Goal: Information Seeking & Learning: Learn about a topic

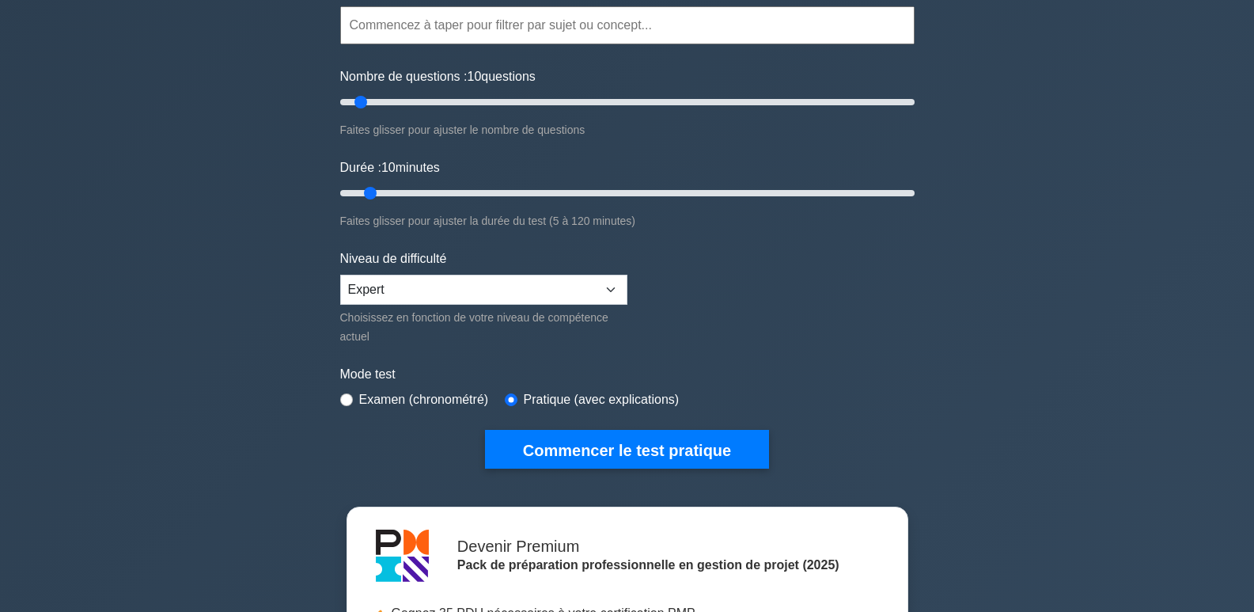
scroll to position [158, 0]
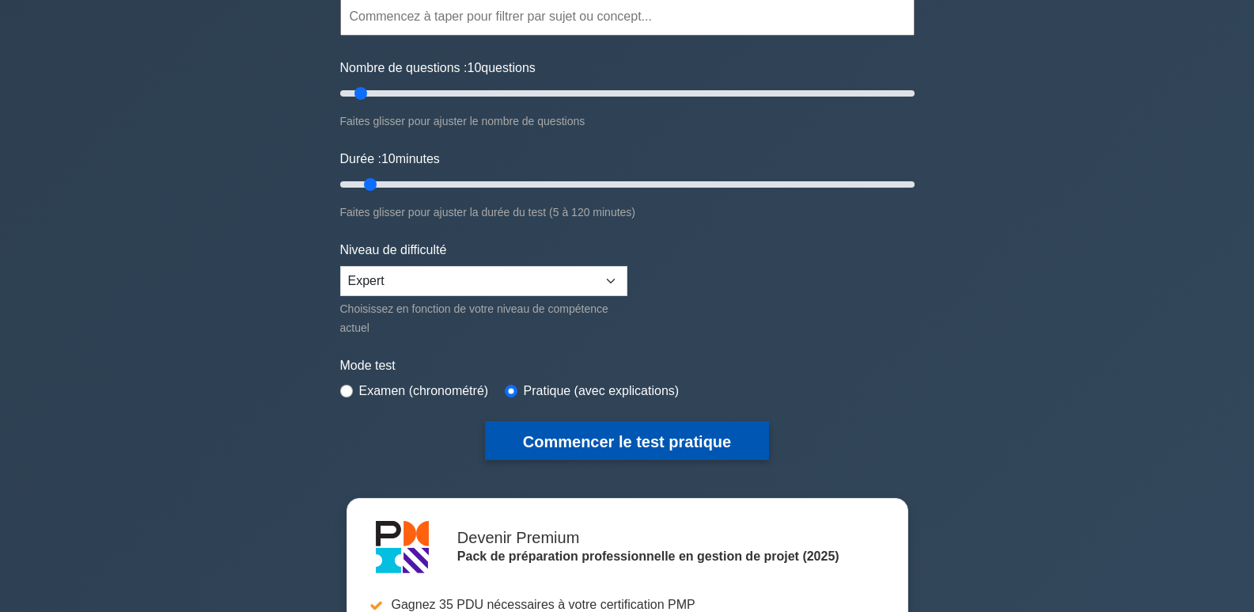
click at [644, 442] on font "Commencer le test pratique" at bounding box center [627, 441] width 208 height 17
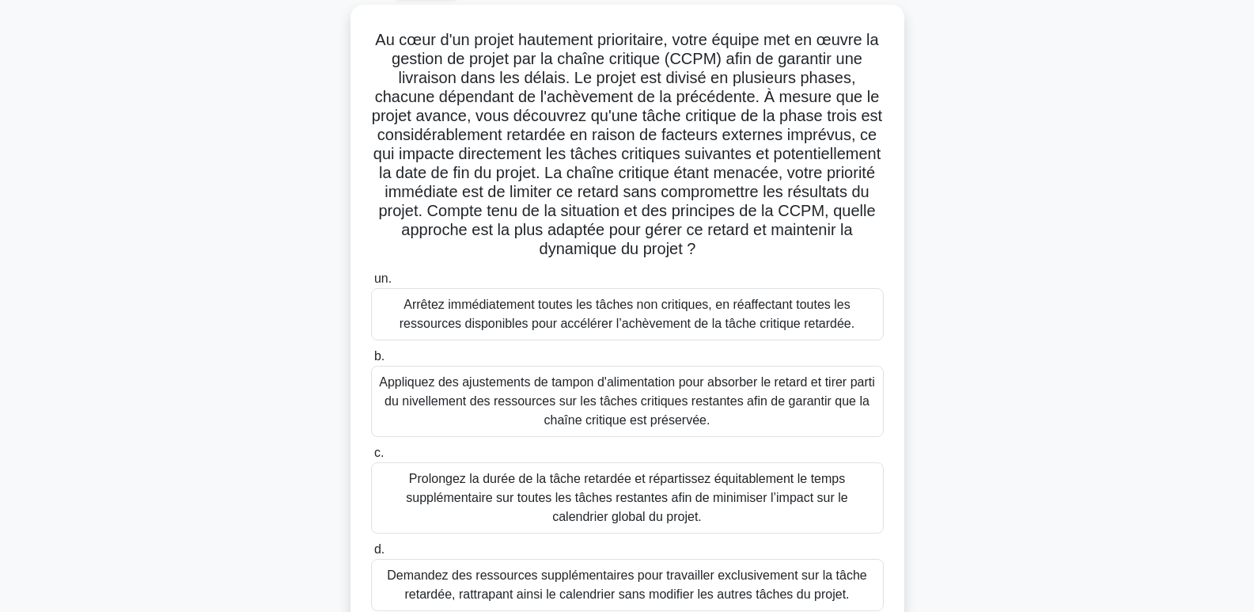
scroll to position [158, 0]
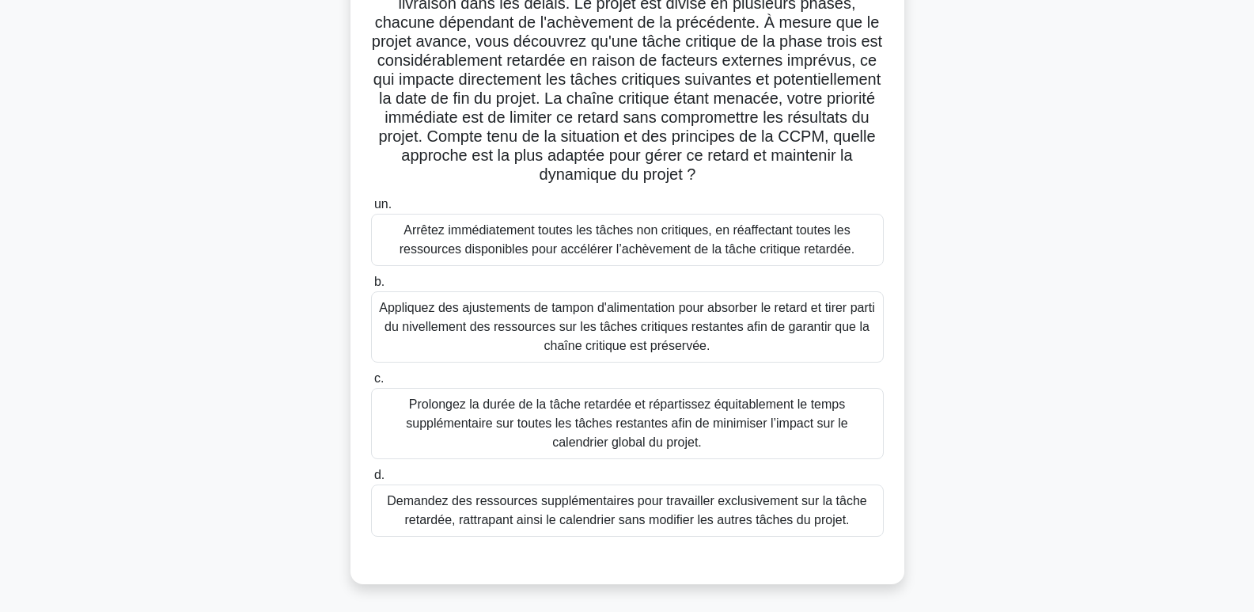
click at [625, 313] on font "Appliquez des ajustements de tampon d'alimentation pour absorber le retard et t…" at bounding box center [627, 326] width 496 height 51
click at [371, 287] on input "b. Appliquez des ajustements de tampon d'alimentation pour absorber le retard e…" at bounding box center [371, 282] width 0 height 10
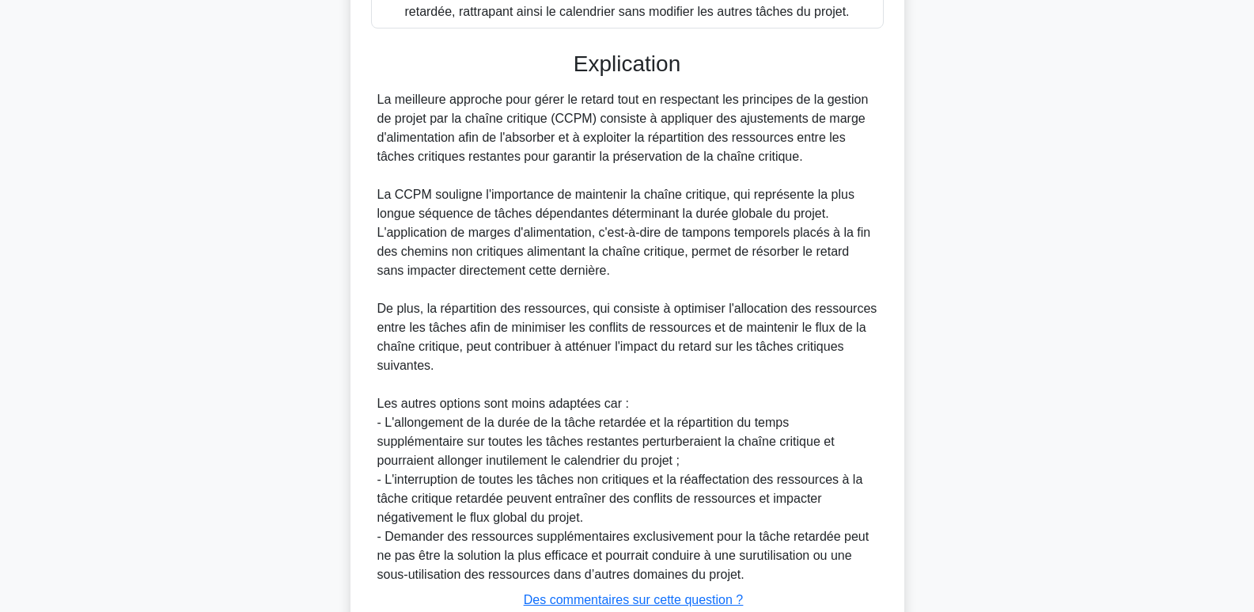
scroll to position [785, 0]
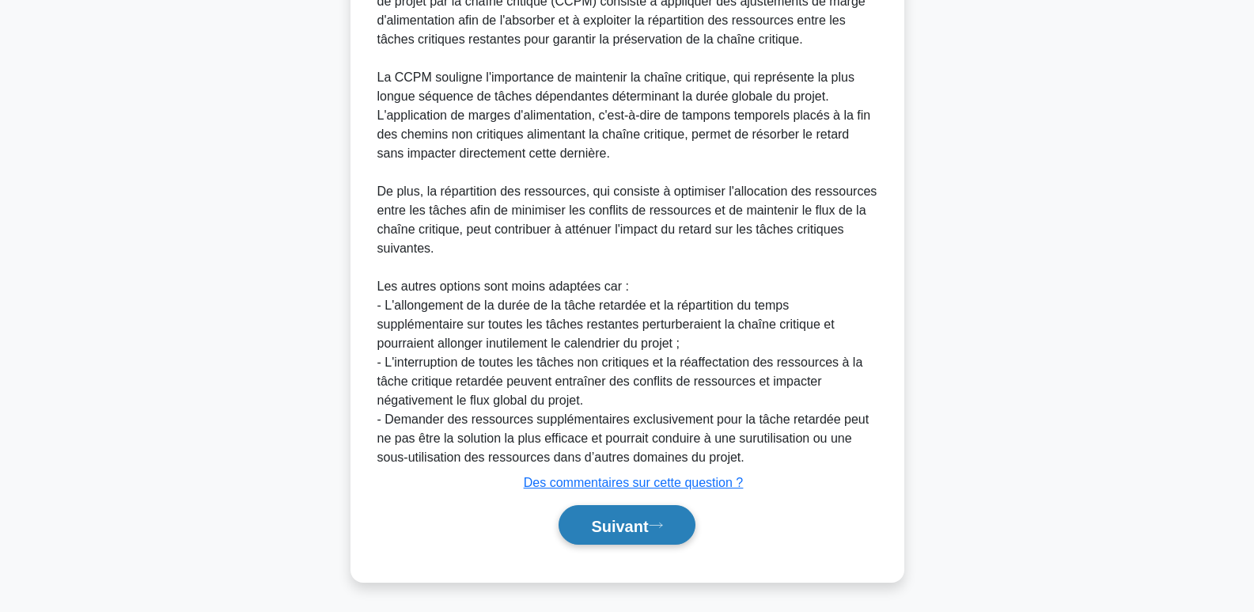
click at [612, 538] on button "Suivant" at bounding box center [627, 525] width 136 height 40
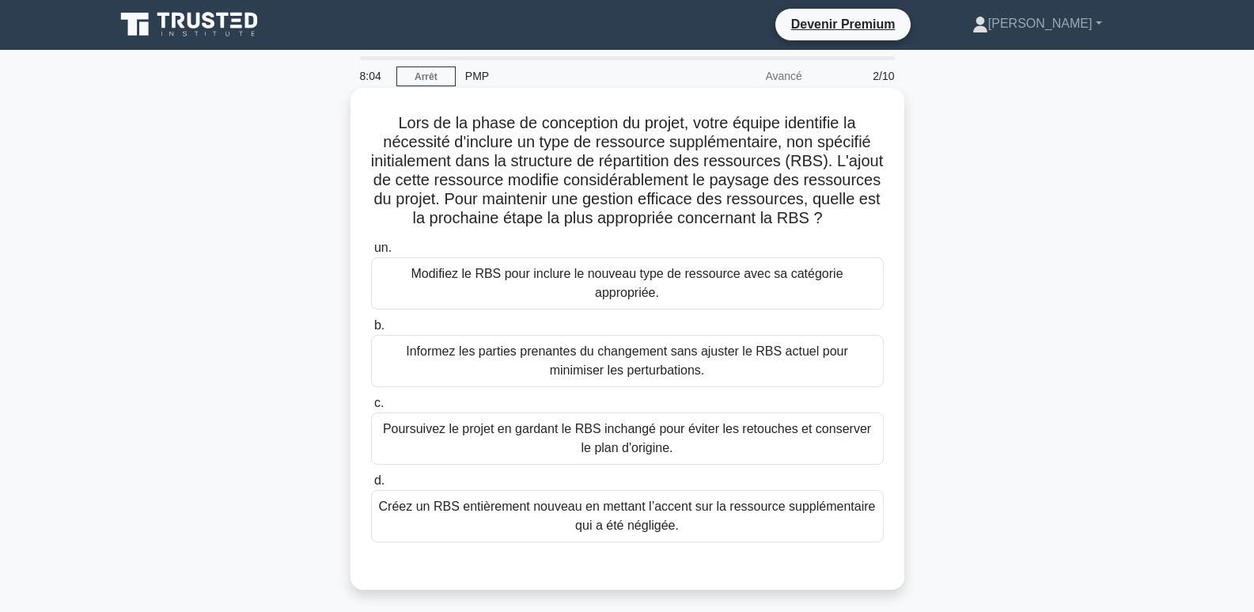
scroll to position [0, 0]
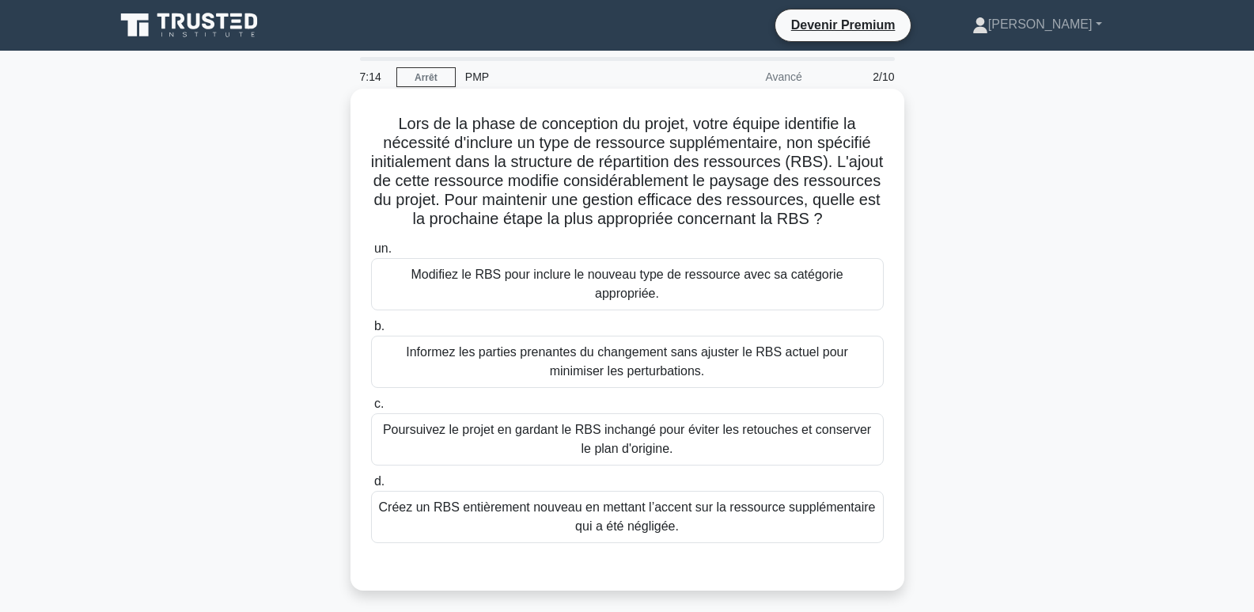
click at [477, 293] on font "Modifiez le RBS pour inclure le nouveau type de ressource avec sa catégorie app…" at bounding box center [627, 283] width 432 height 32
click at [371, 254] on input "un. Modifiez le RBS pour inclure le nouveau type de ressource avec sa catégorie…" at bounding box center [371, 249] width 0 height 10
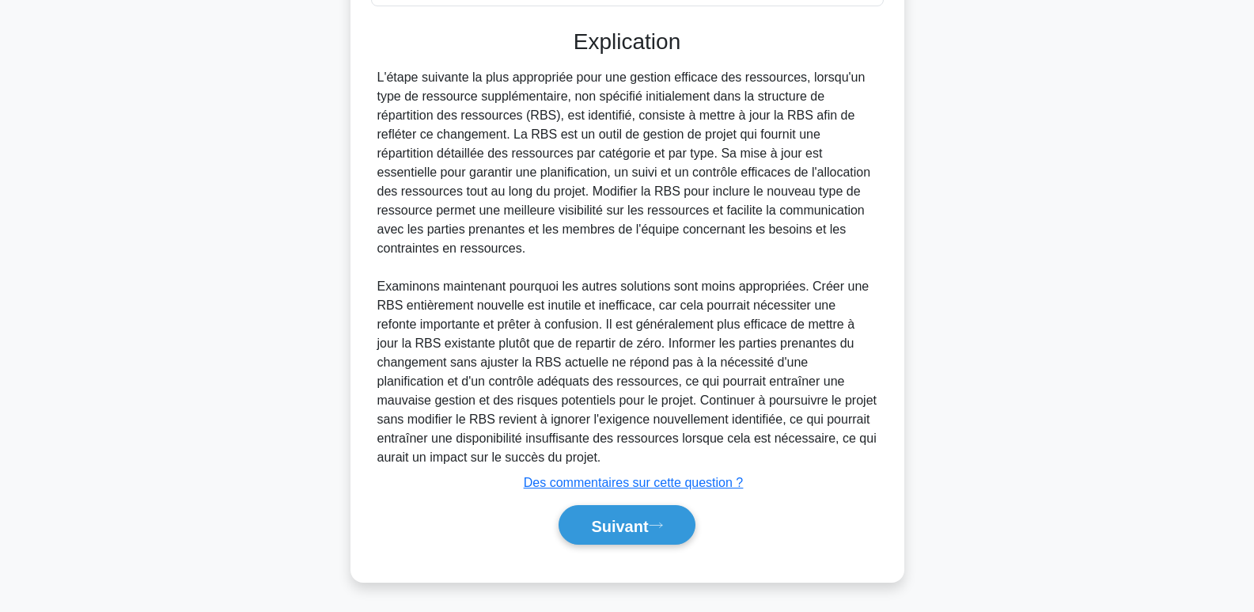
scroll to position [557, 0]
click at [608, 529] on font "Suivant" at bounding box center [619, 525] width 57 height 17
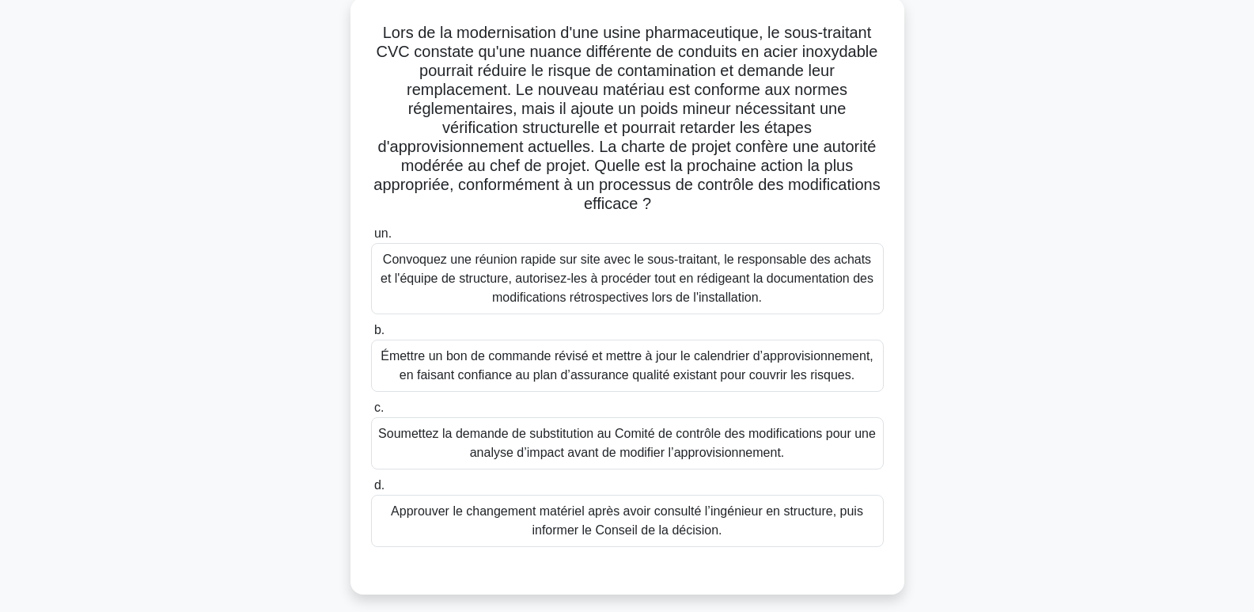
scroll to position [158, 0]
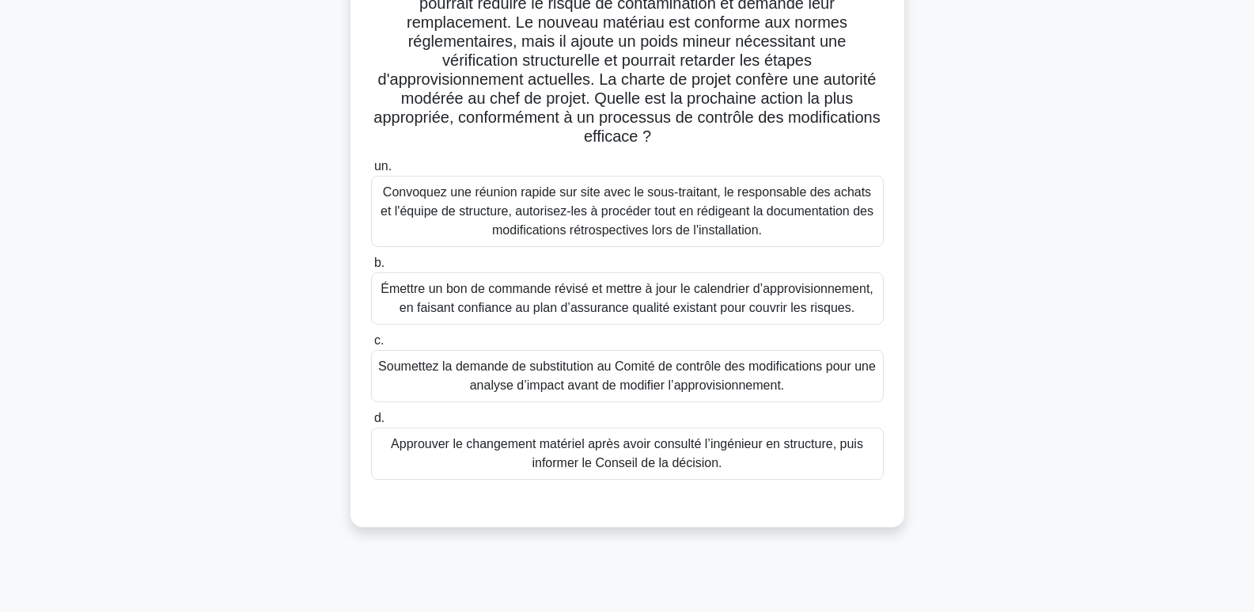
click at [720, 383] on font "Soumettez la demande de substitution au Comité de contrôle des modifications po…" at bounding box center [627, 375] width 498 height 32
click at [371, 346] on input "c. [PERSON_NAME] la demande de substitution au Comité de contrôle des modificat…" at bounding box center [371, 340] width 0 height 10
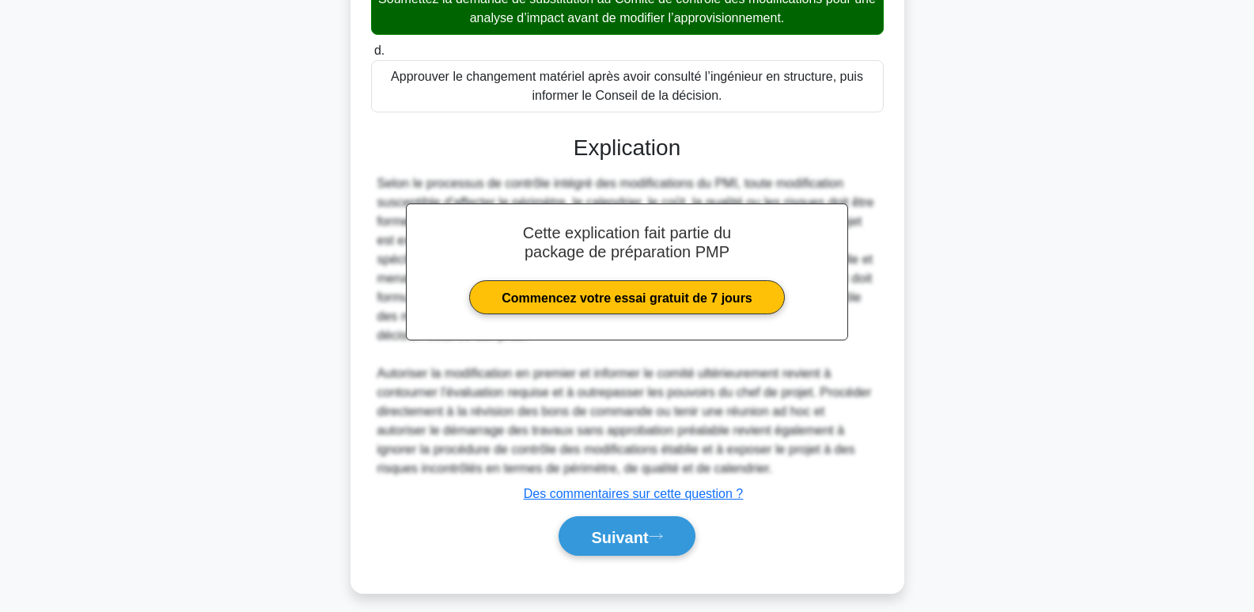
scroll to position [538, 0]
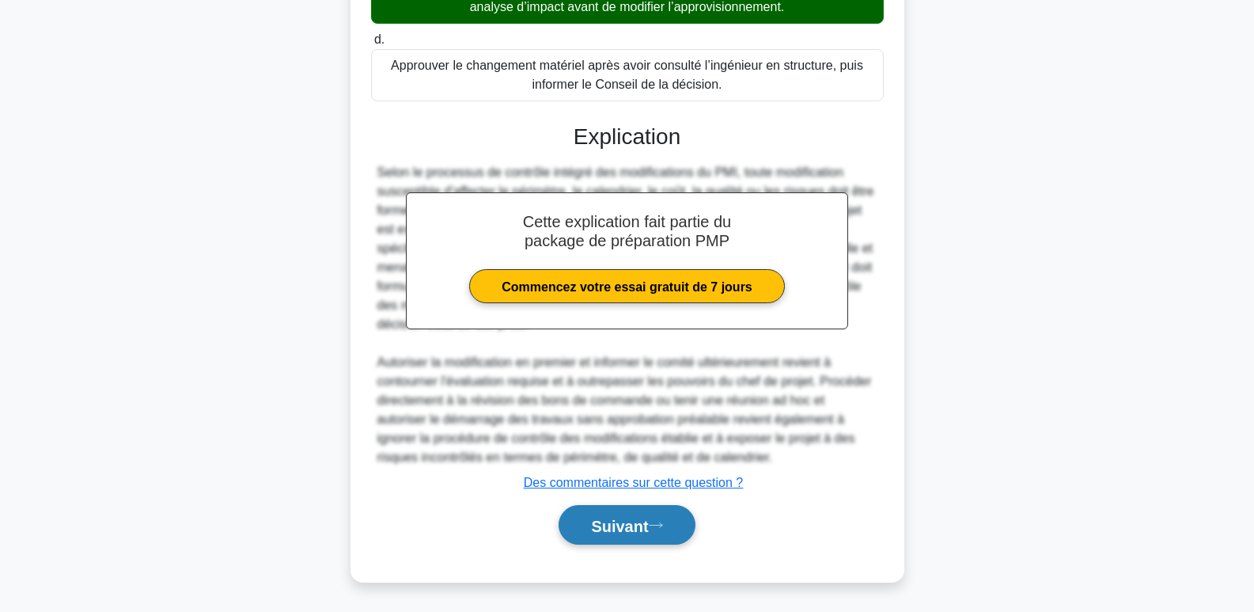
click at [609, 536] on button "Suivant" at bounding box center [627, 525] width 136 height 40
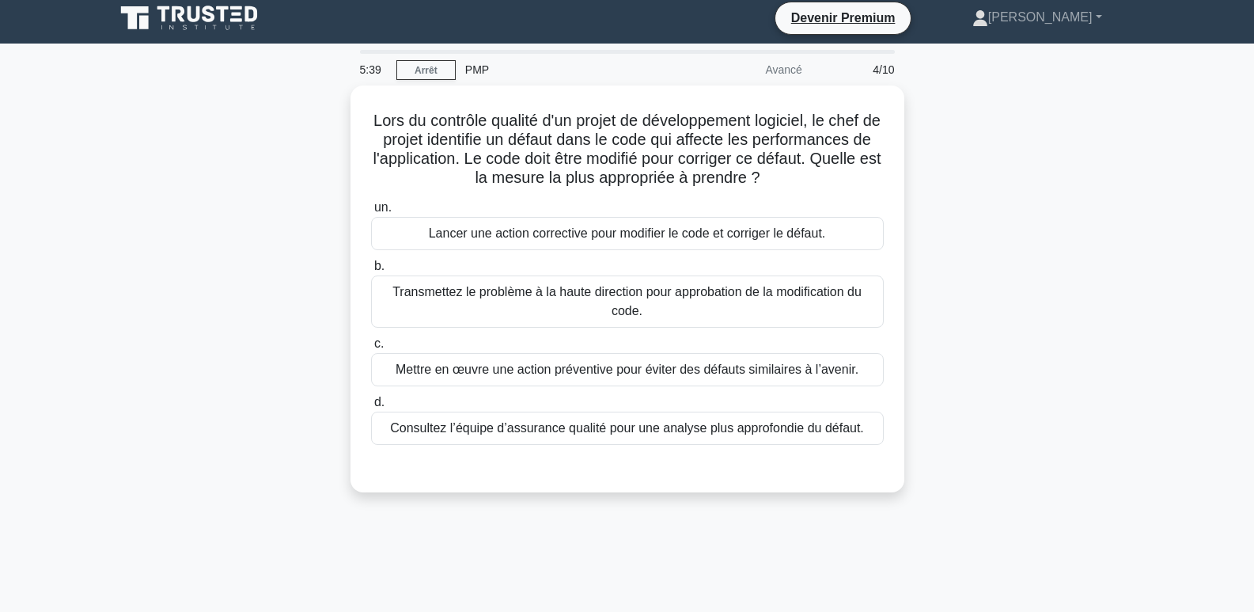
scroll to position [0, 0]
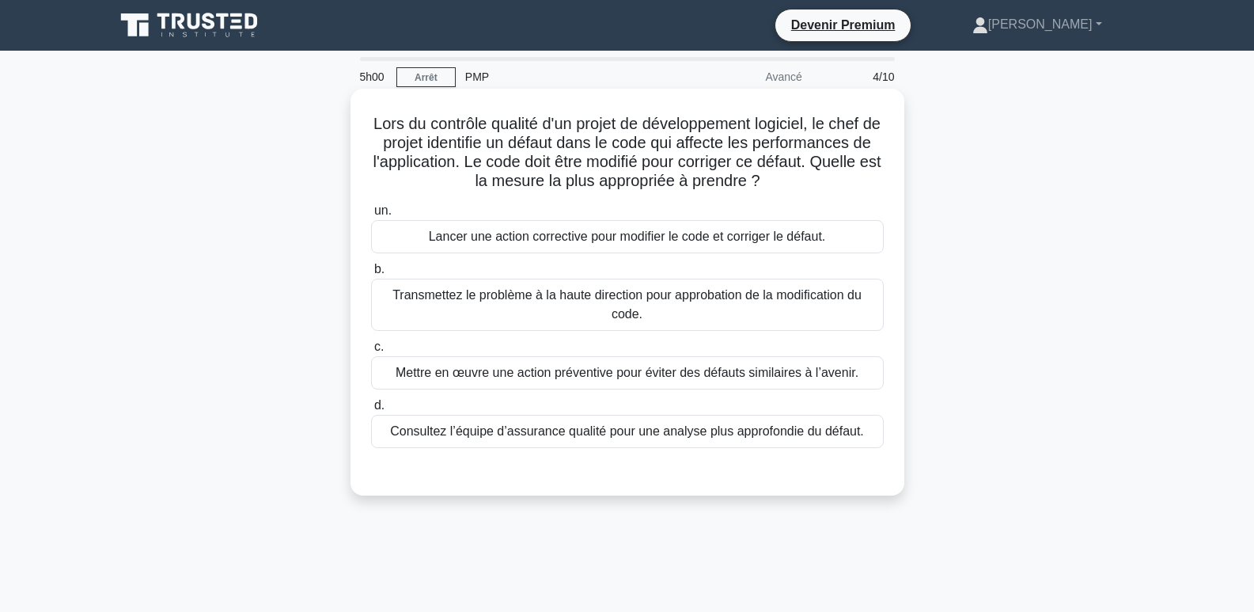
click at [544, 233] on font "Lancer une action corrective pour modifier le code et corriger le défaut." at bounding box center [627, 235] width 397 height 13
click at [371, 216] on input "un. Lancer une action corrective pour modifier le code et corriger le défaut." at bounding box center [371, 211] width 0 height 10
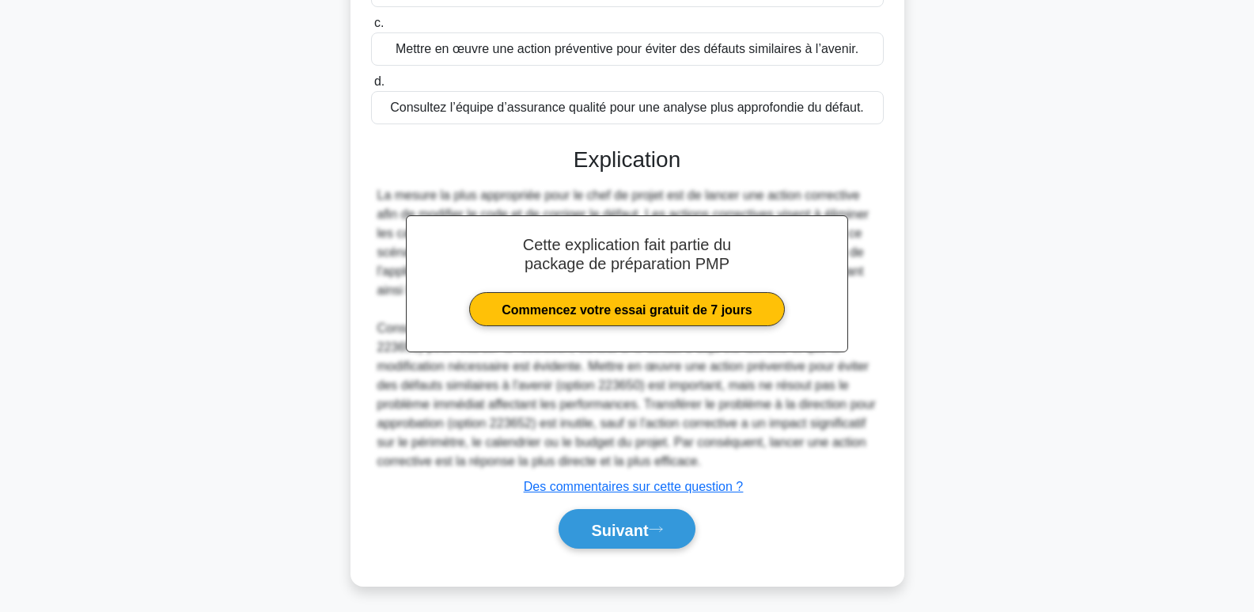
scroll to position [329, 0]
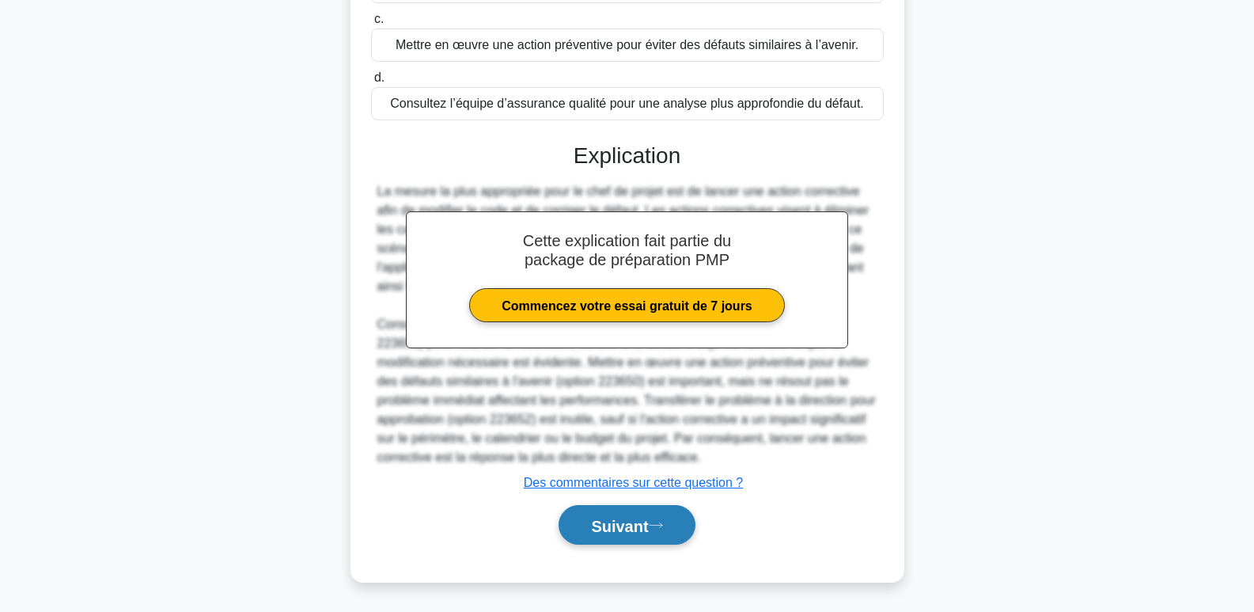
click at [654, 526] on icon at bounding box center [656, 525] width 14 height 9
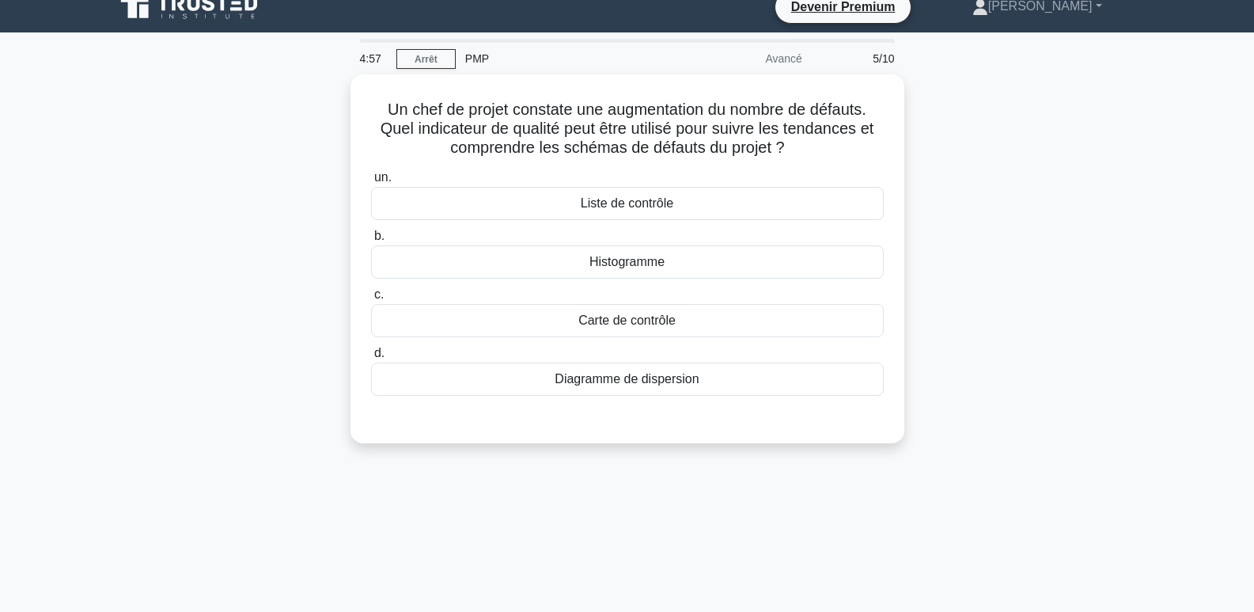
scroll to position [0, 0]
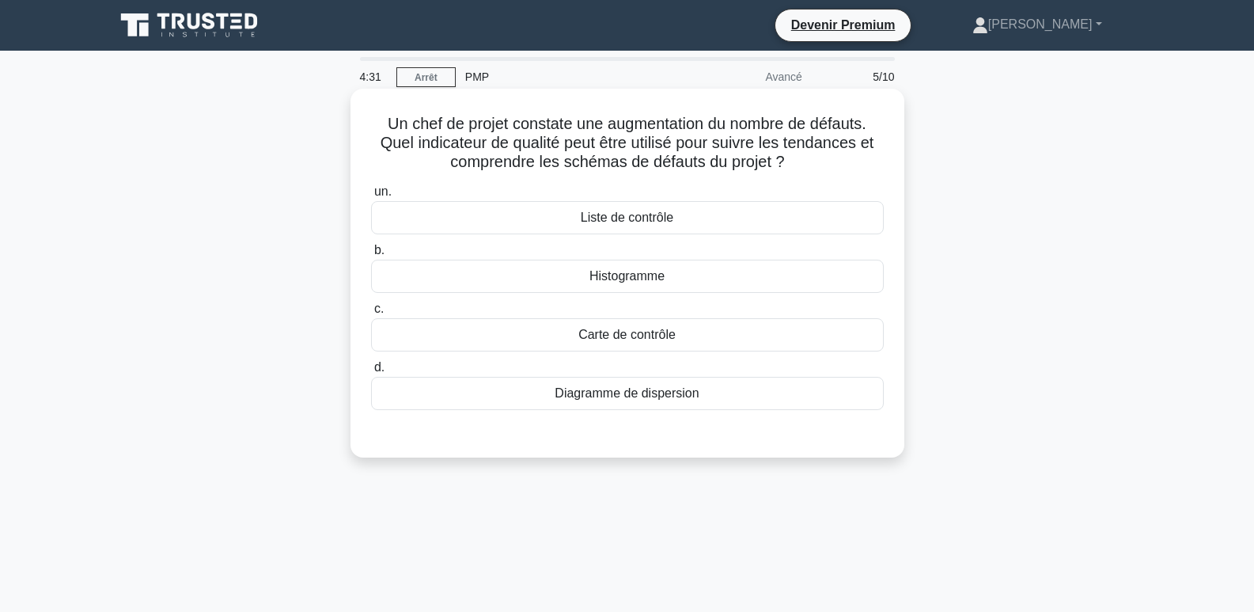
click at [638, 219] on font "Liste de contrôle" at bounding box center [627, 216] width 93 height 13
click at [371, 197] on input "un. Liste de contrôle" at bounding box center [371, 192] width 0 height 10
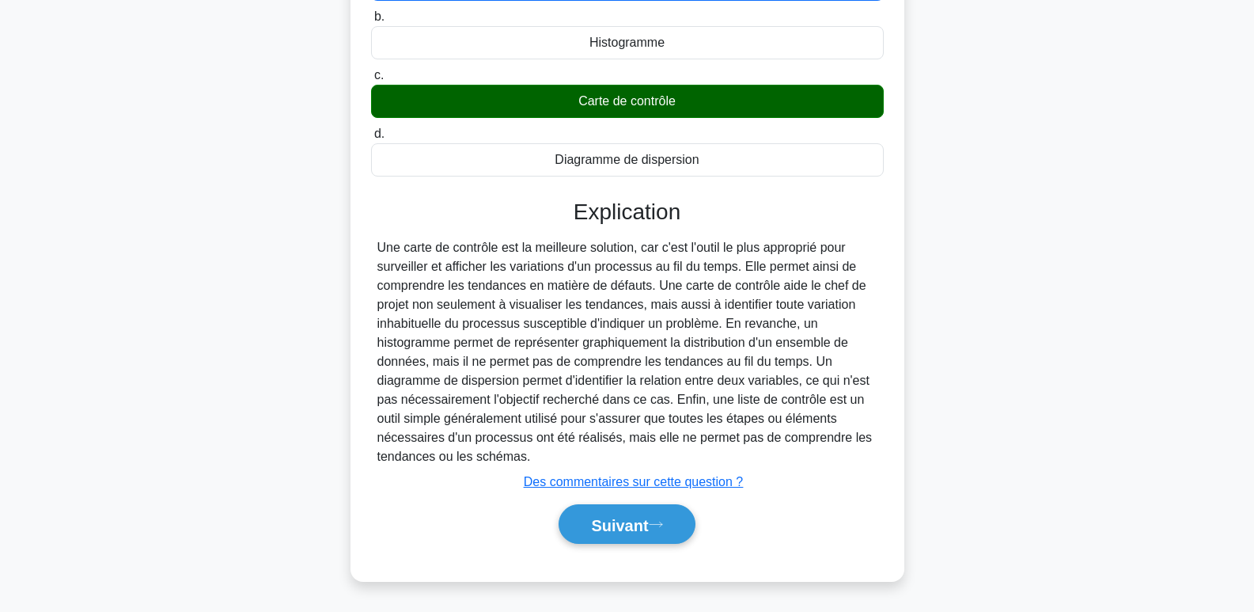
scroll to position [243, 0]
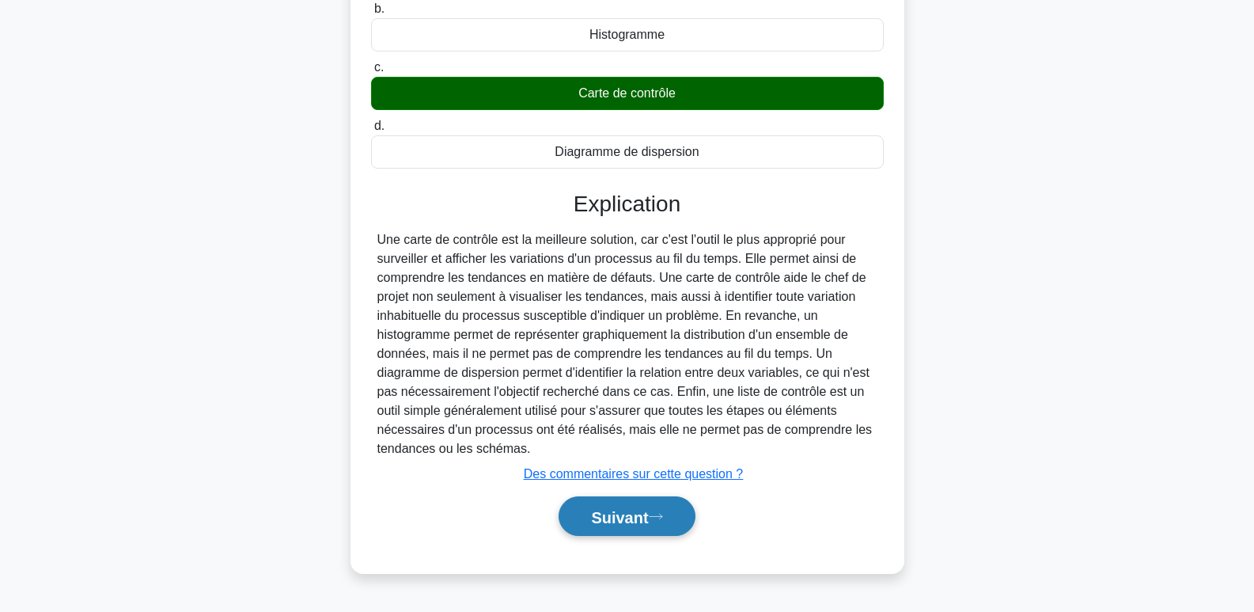
click at [604, 518] on font "Suivant" at bounding box center [619, 516] width 57 height 17
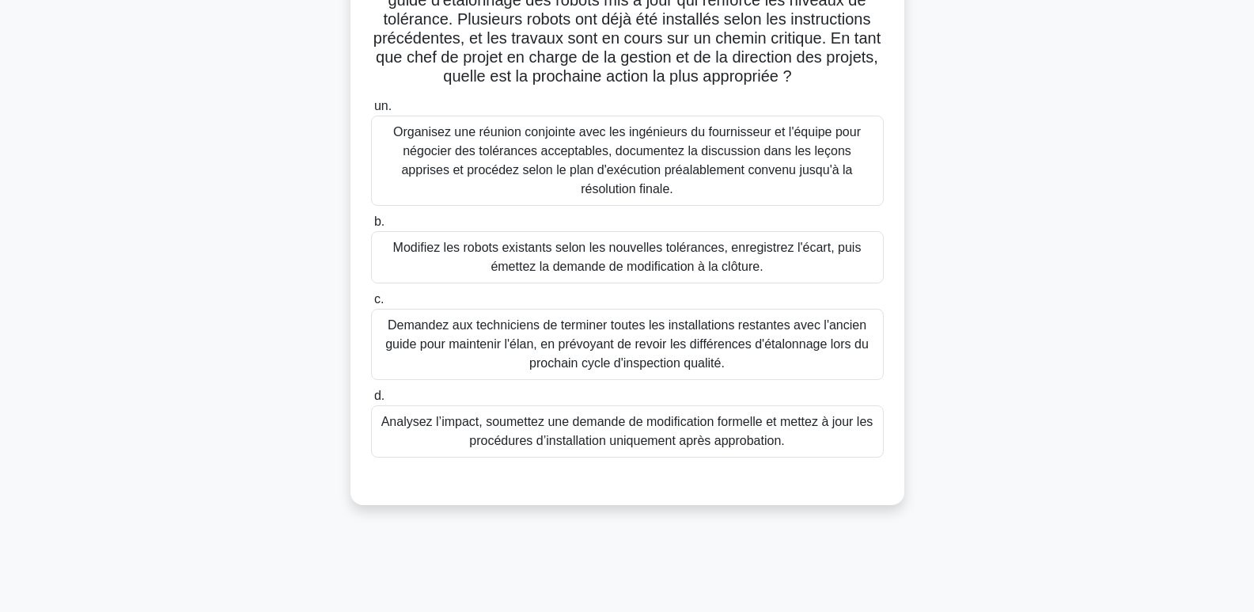
scroll to position [0, 0]
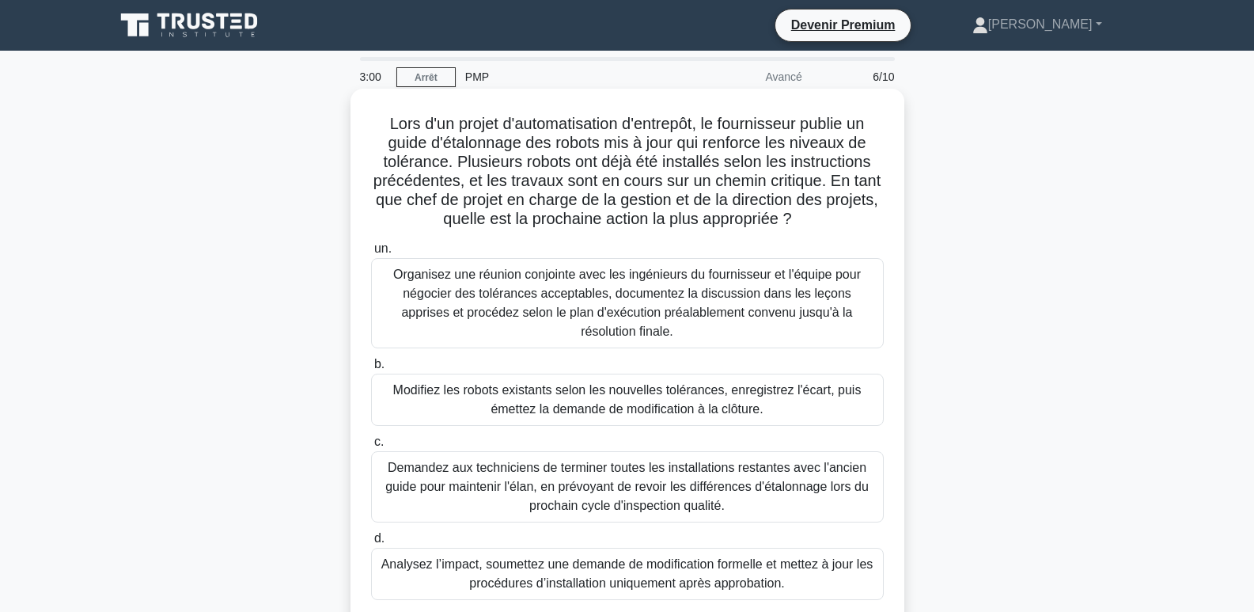
click at [740, 557] on font "Analysez l’impact, soumettez une demande de modification formelle et mettez à j…" at bounding box center [627, 573] width 492 height 32
click at [371, 544] on input "d. Analysez l’impact, soumettez une demande de modification formelle et mettez …" at bounding box center [371, 538] width 0 height 10
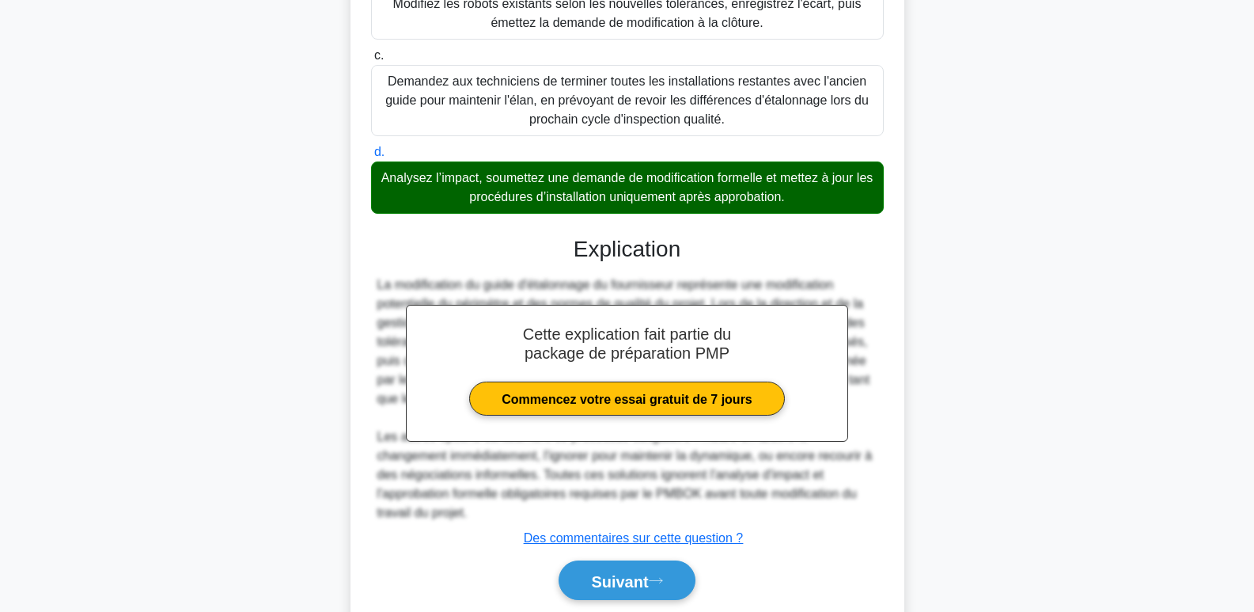
scroll to position [424, 0]
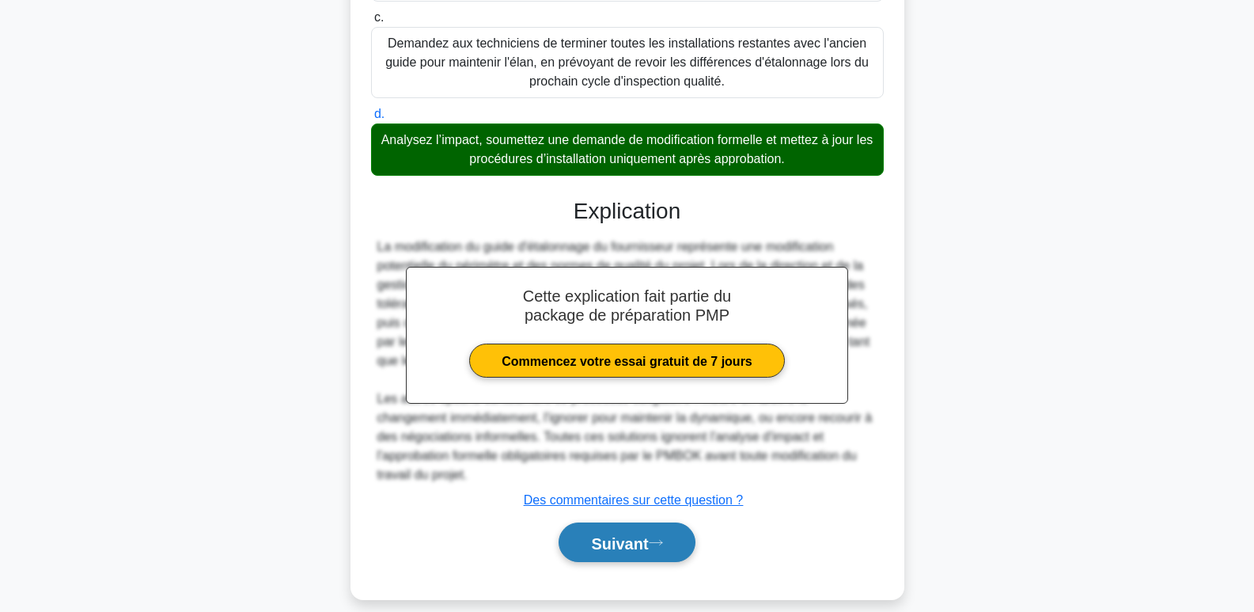
click at [613, 534] on font "Suivant" at bounding box center [619, 542] width 57 height 17
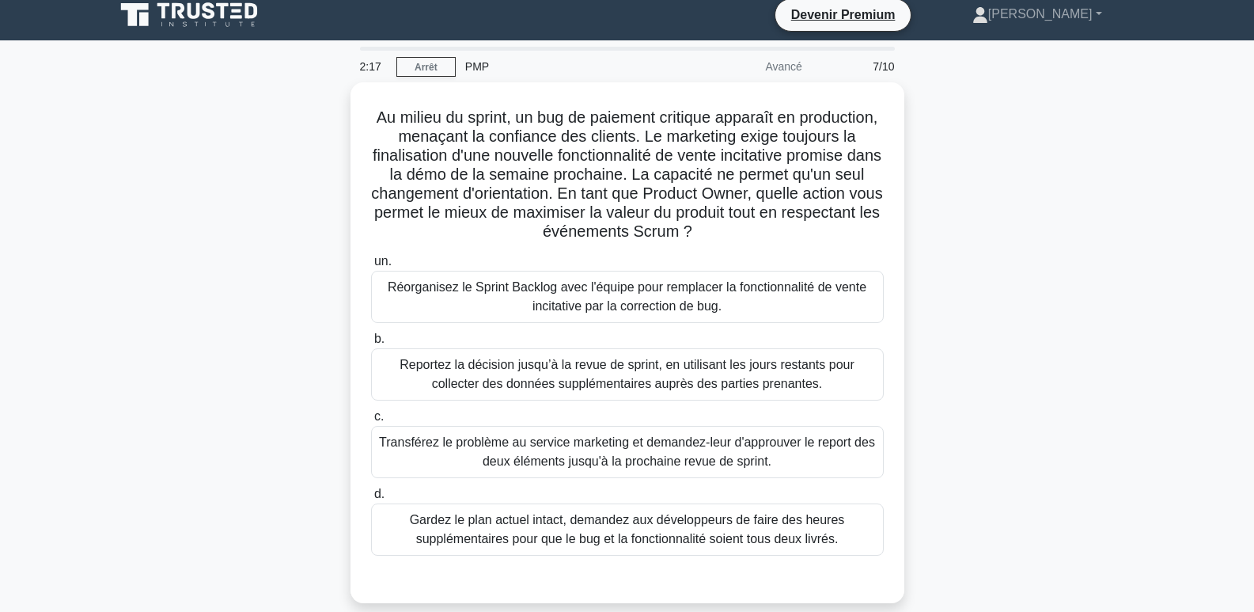
scroll to position [79, 0]
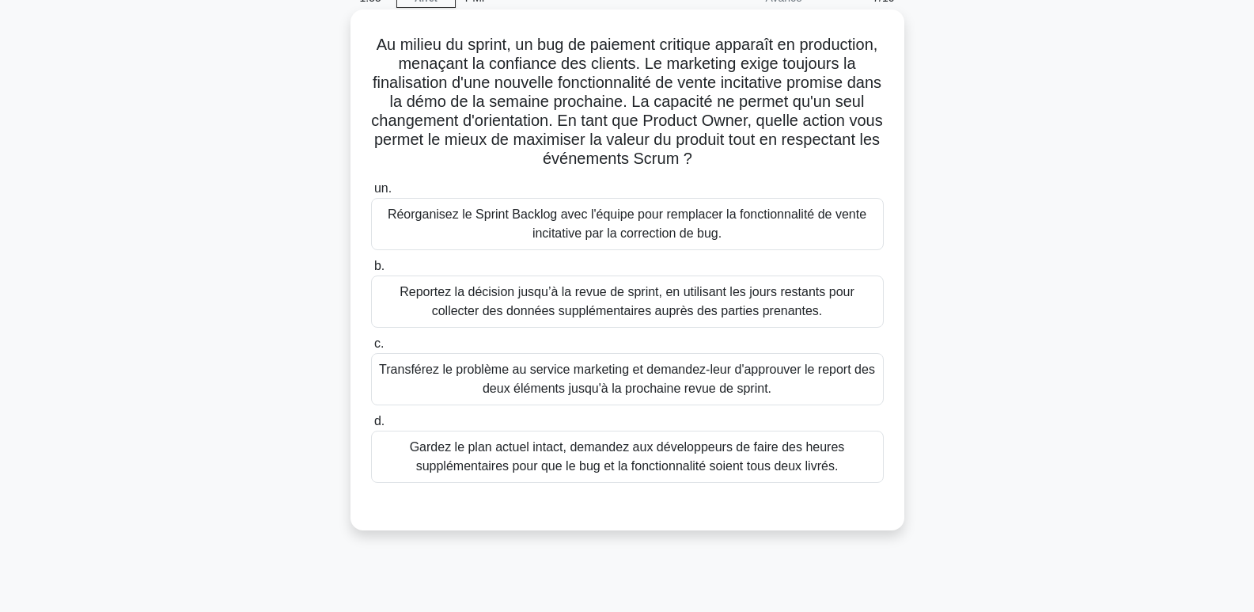
click at [687, 297] on font "Reportez la décision jusqu’à la revue de sprint, en utilisant les jours restant…" at bounding box center [627, 301] width 455 height 32
click at [371, 271] on input "b. Reportez la décision jusqu’à la revue de sprint, en utilisant les jours rest…" at bounding box center [371, 266] width 0 height 10
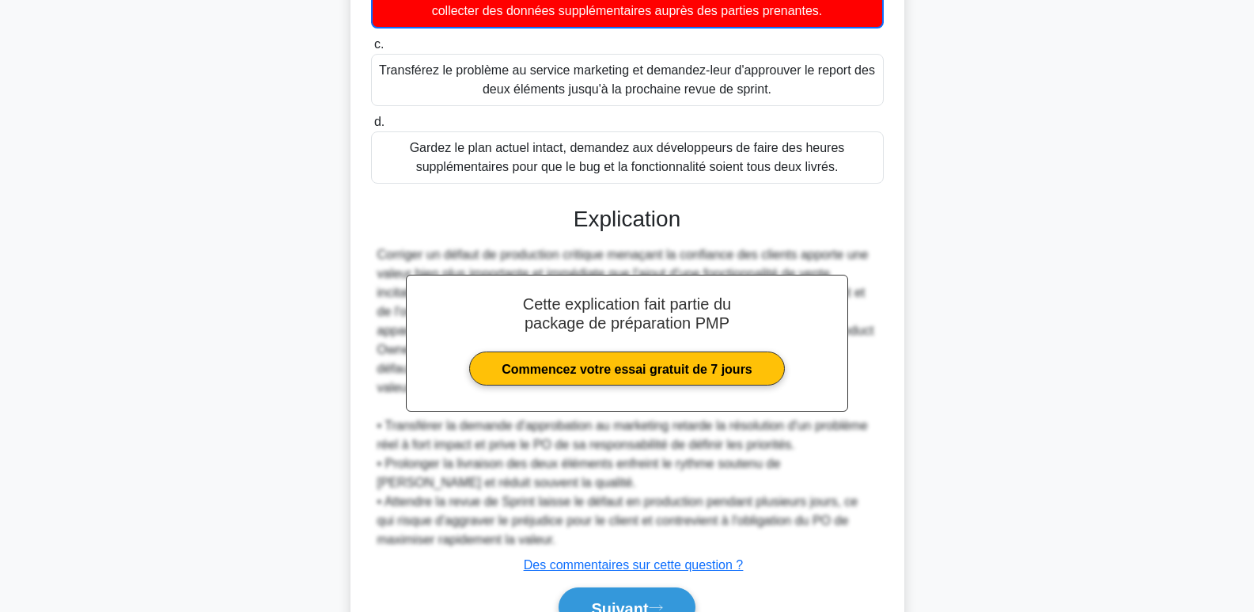
scroll to position [464, 0]
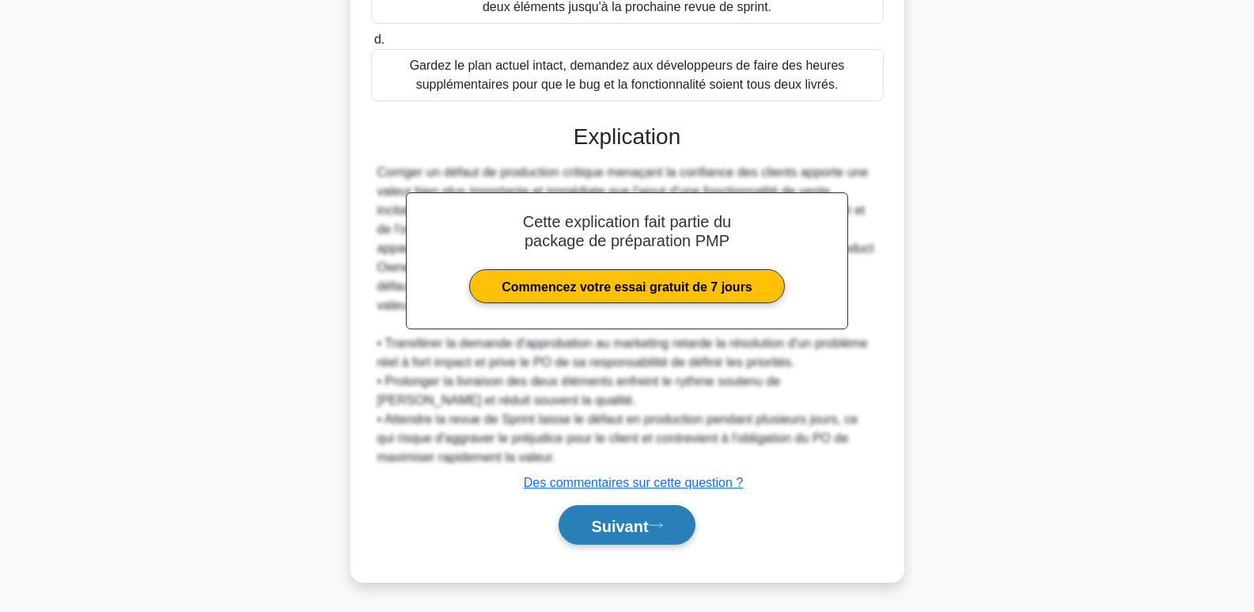
click at [661, 518] on button "Suivant" at bounding box center [627, 525] width 136 height 40
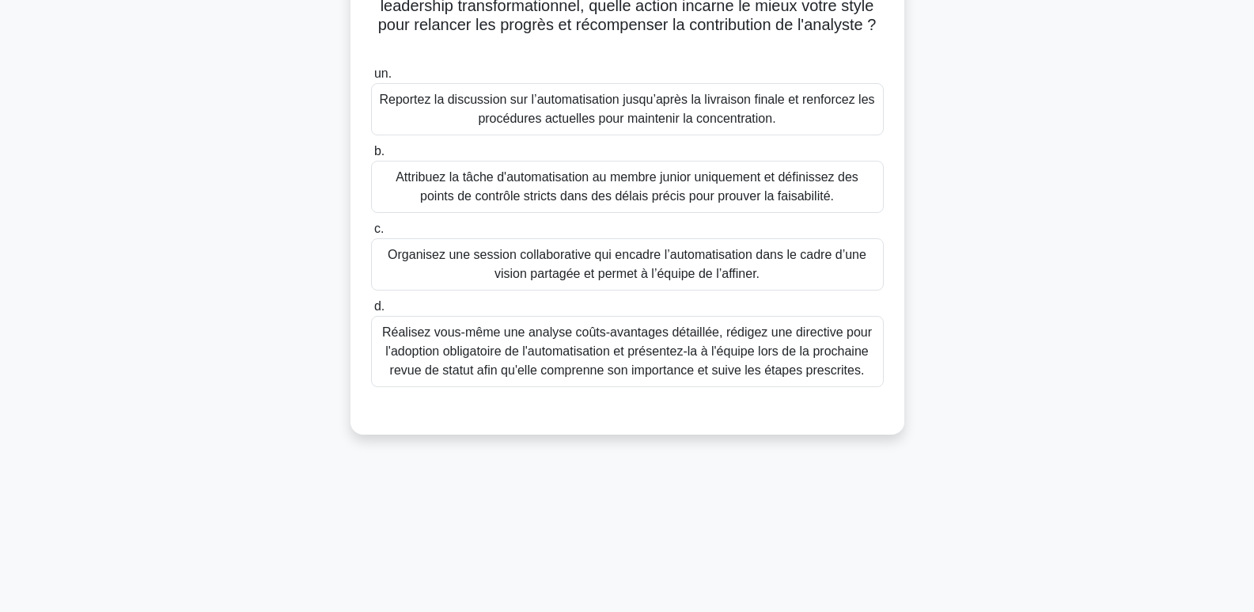
scroll to position [237, 0]
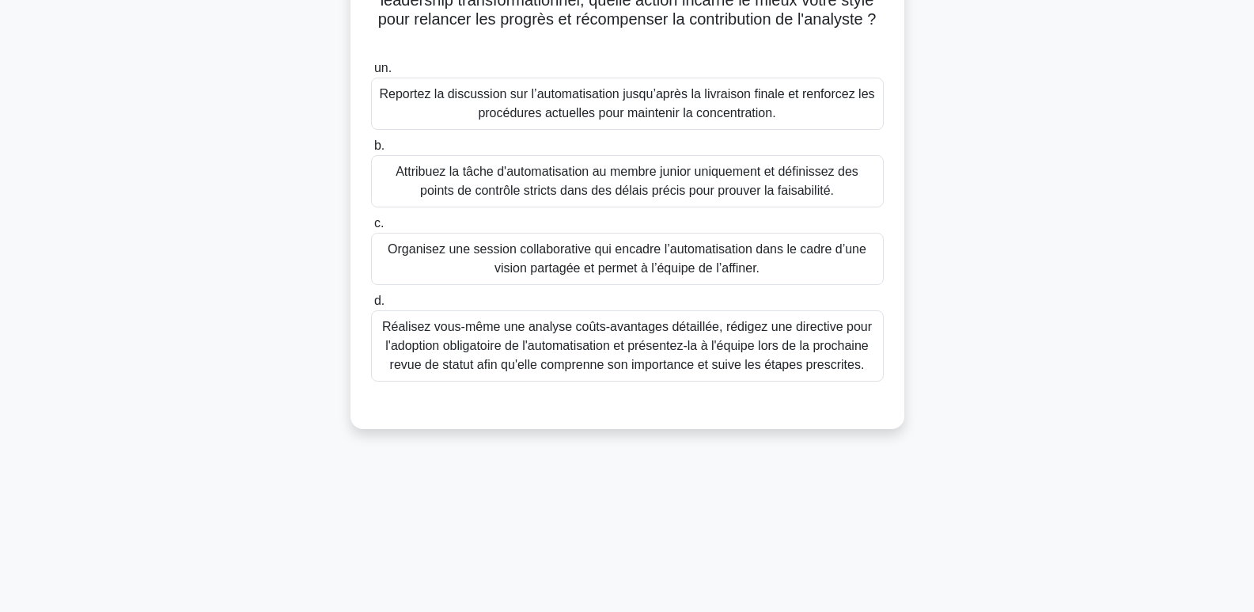
click at [585, 269] on font "Organisez une session collaborative qui encadre l’automatisation dans le cadre …" at bounding box center [627, 258] width 479 height 32
click at [371, 229] on input "c. Organisez une session collaborative qui encadre l’automatisation dans le cad…" at bounding box center [371, 223] width 0 height 10
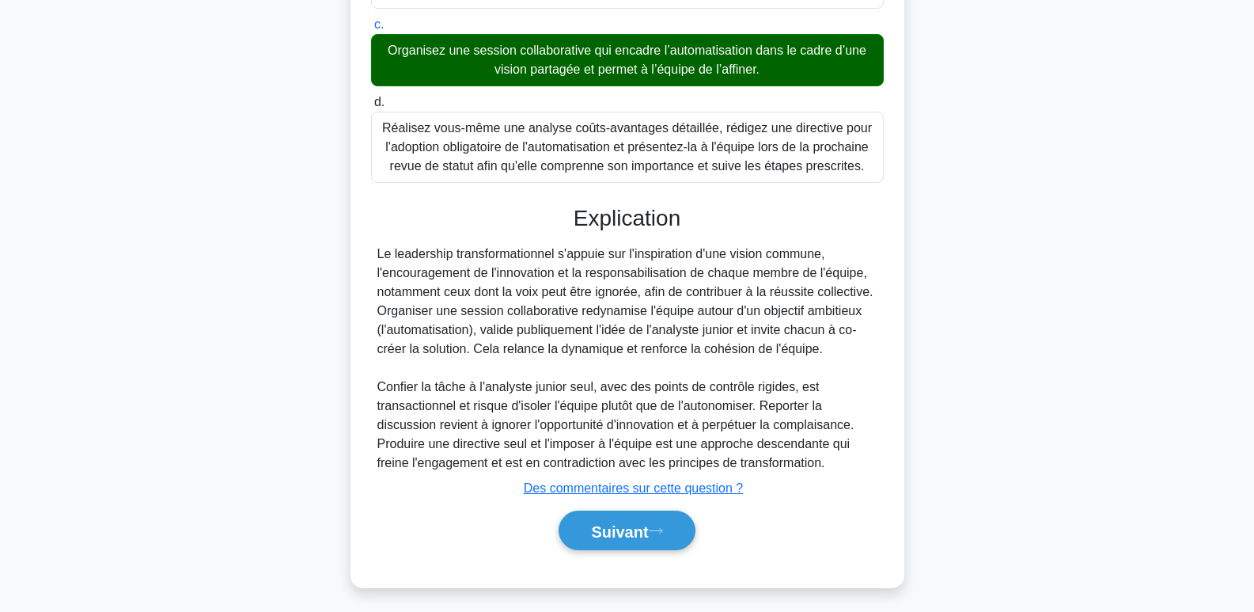
scroll to position [443, 0]
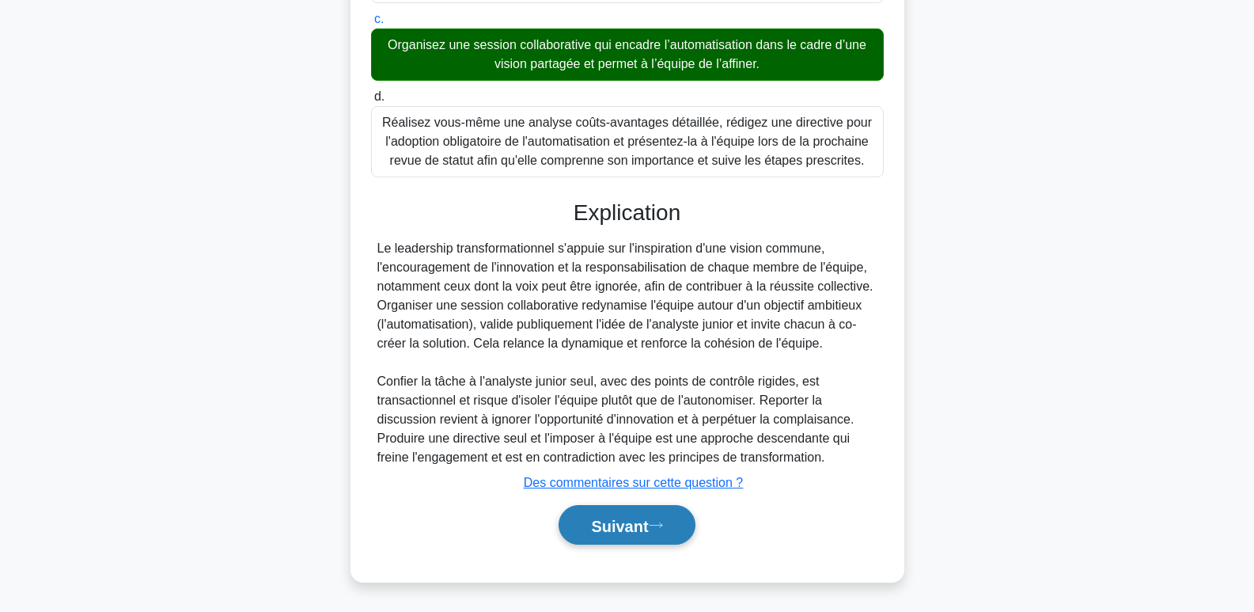
click at [672, 517] on button "Suivant" at bounding box center [627, 525] width 136 height 40
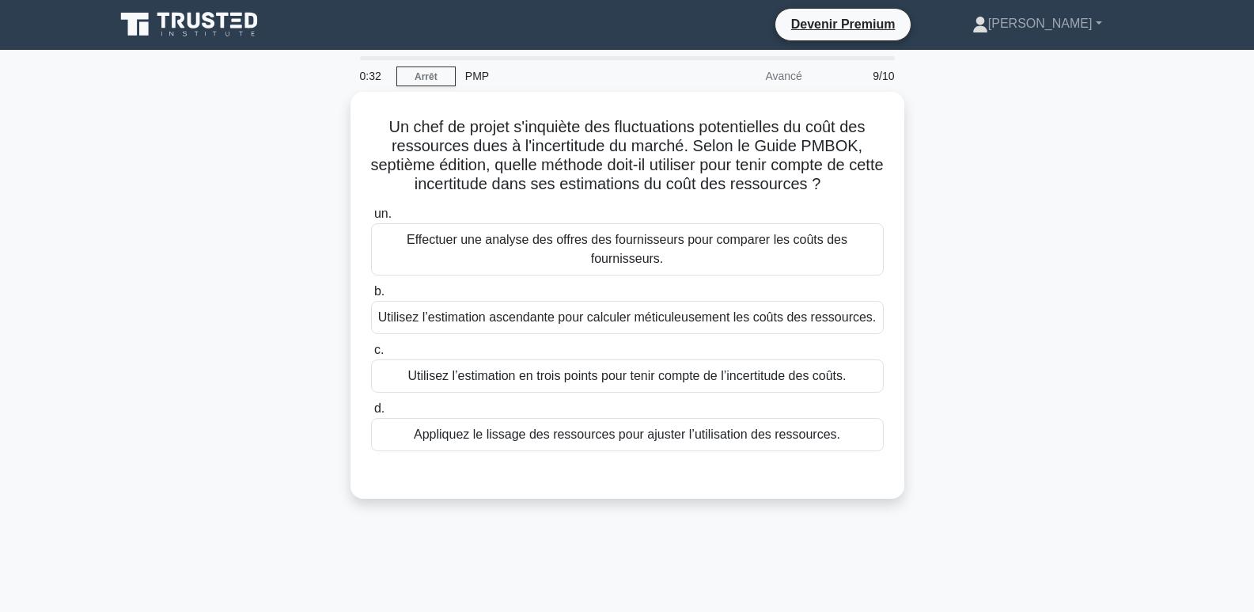
scroll to position [0, 0]
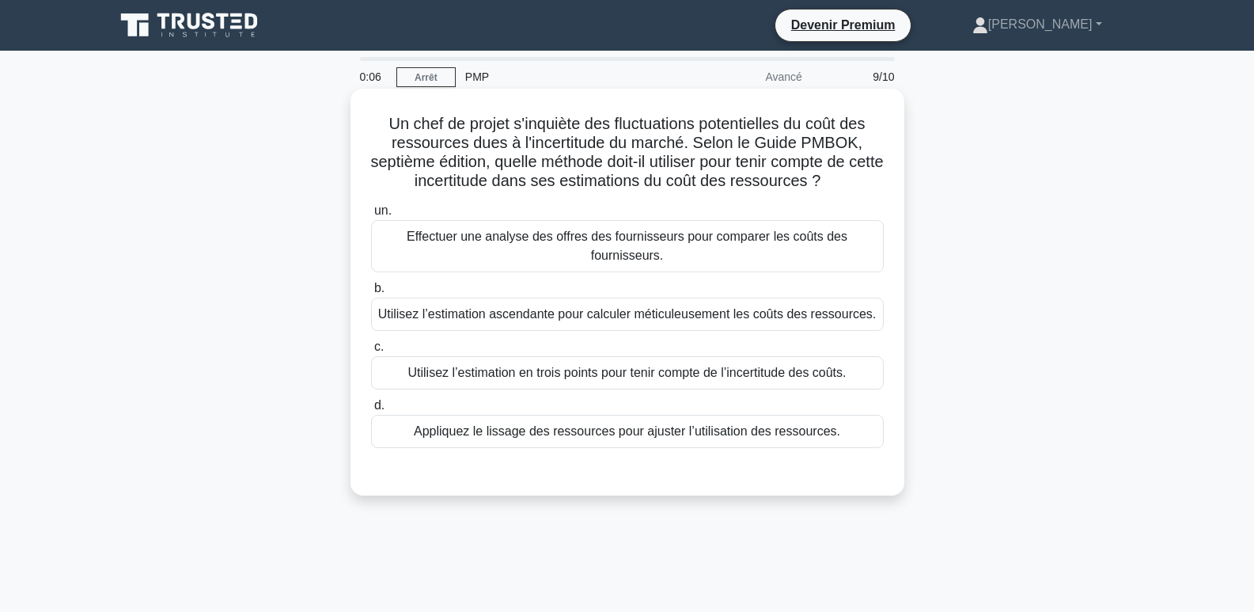
click at [579, 313] on font "Utilisez l’estimation ascendante pour calculer méticuleusement les coûts des re…" at bounding box center [627, 313] width 498 height 13
click at [371, 294] on input "b. Utilisez l’estimation ascendante pour calculer méticuleusement les coûts des…" at bounding box center [371, 288] width 0 height 10
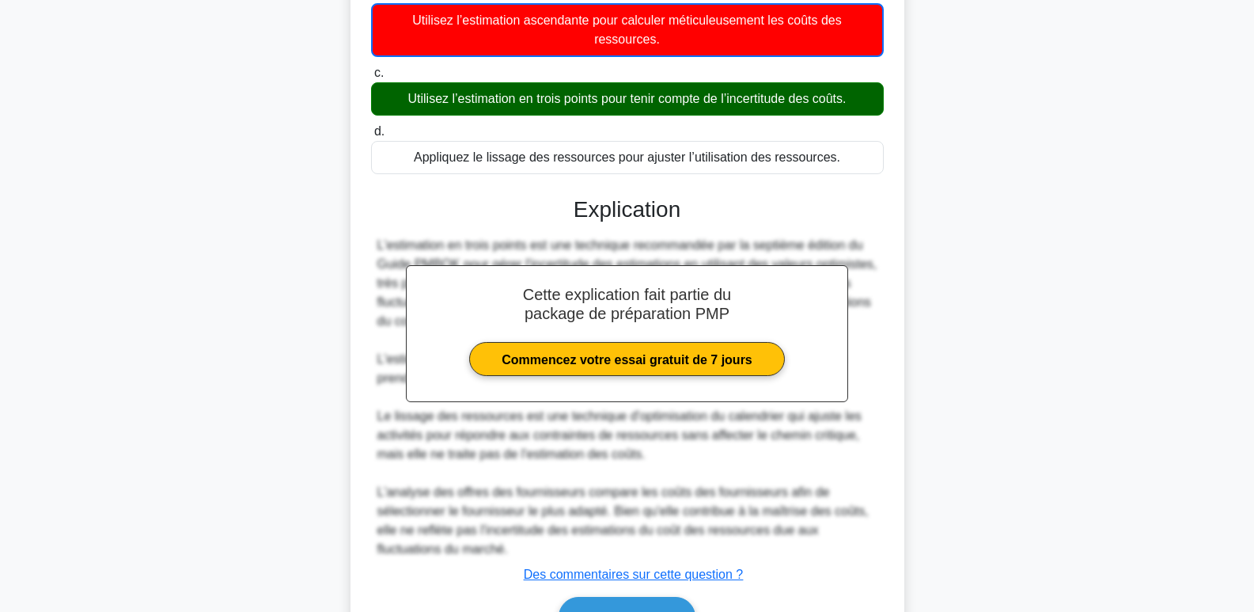
scroll to position [388, 0]
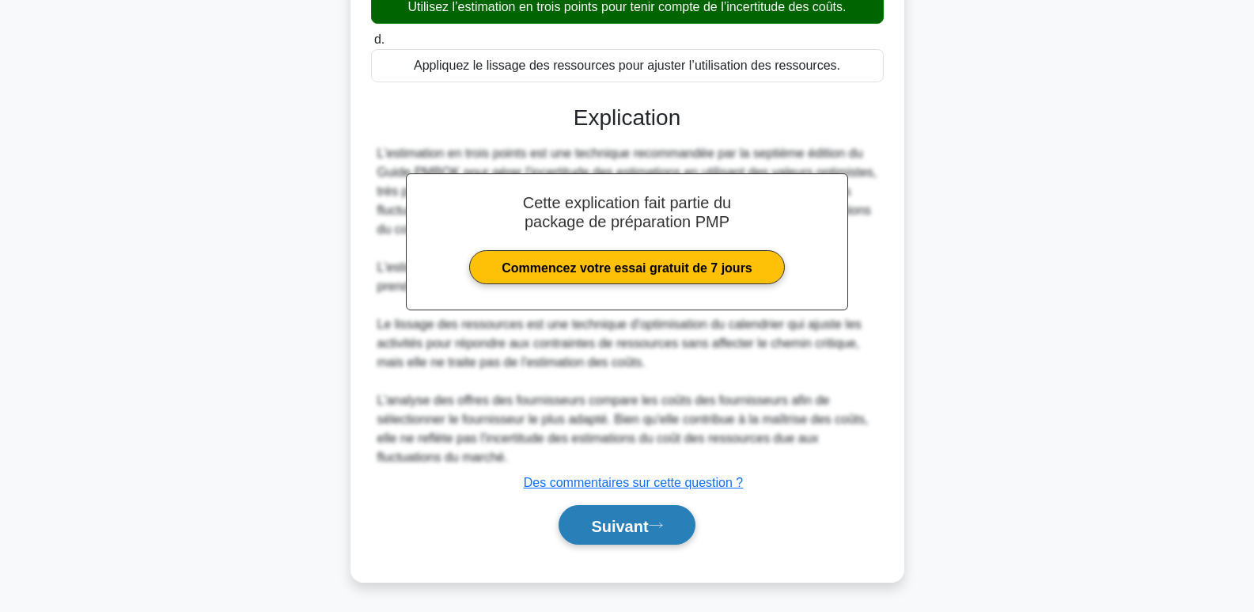
click at [637, 527] on font "Suivant" at bounding box center [619, 525] width 57 height 17
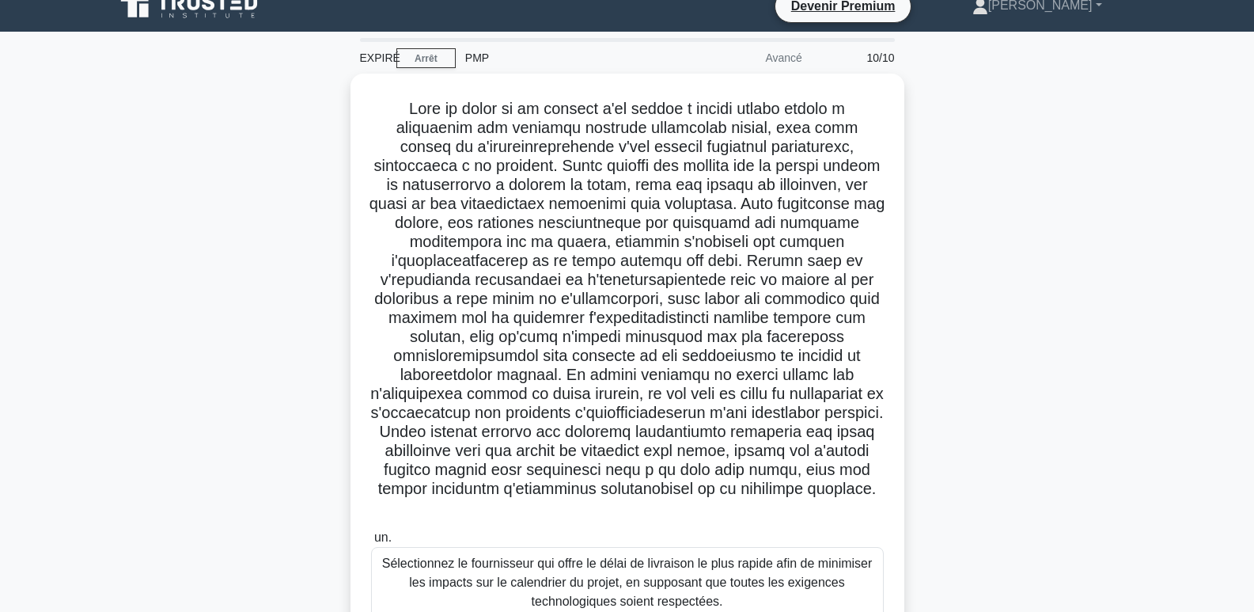
scroll to position [0, 0]
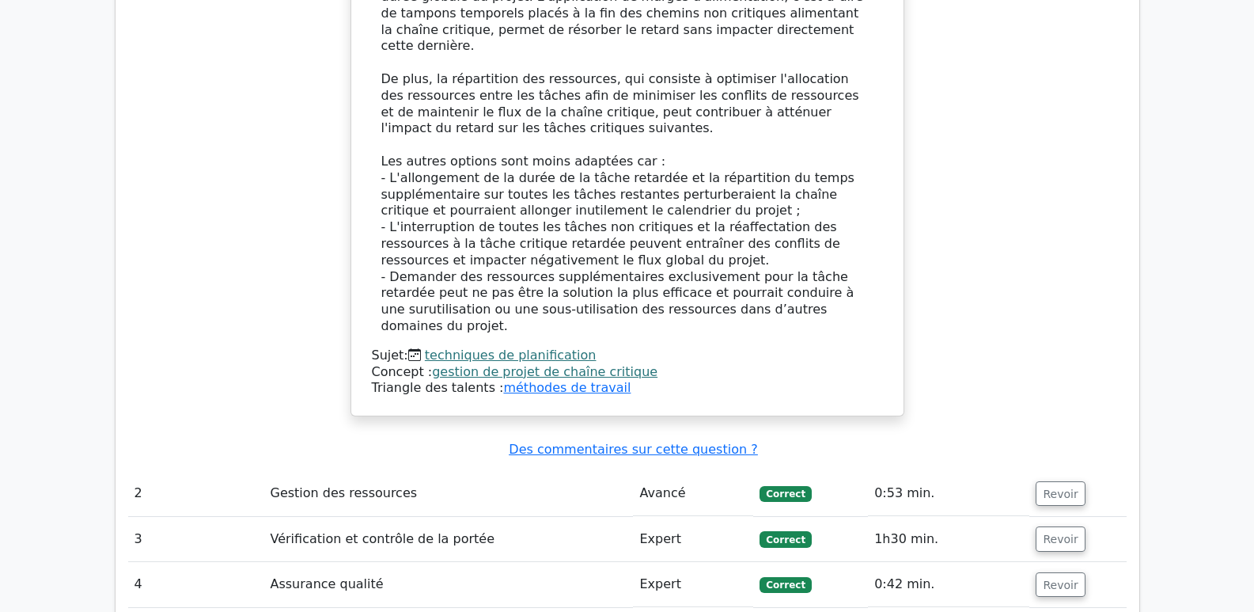
scroll to position [2532, 0]
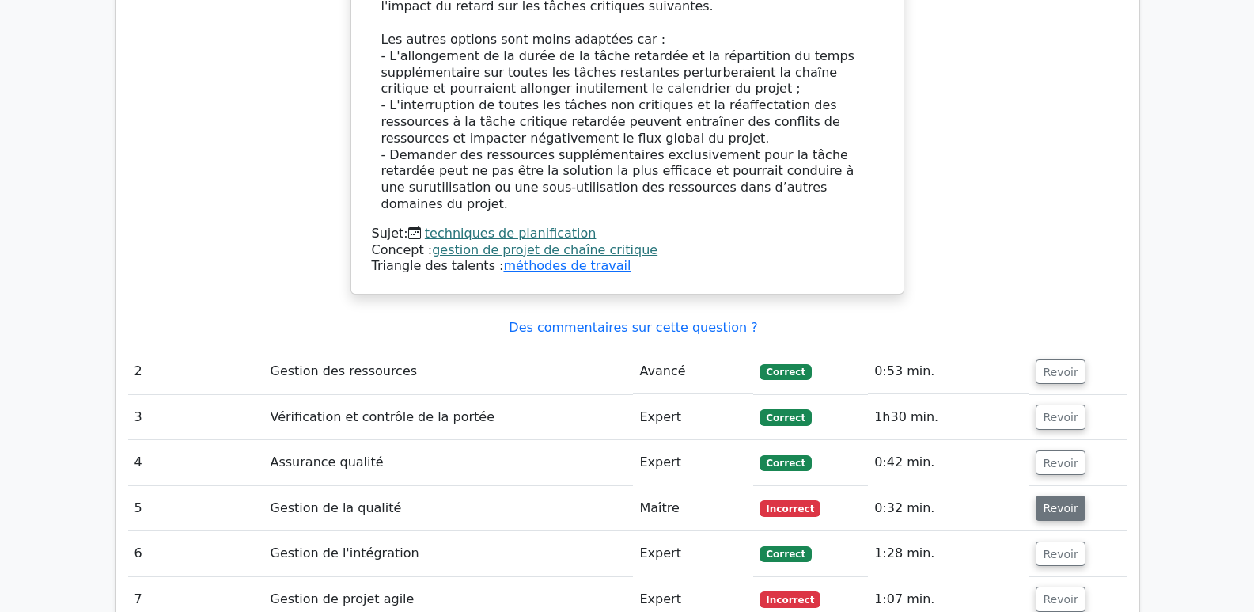
click at [1045, 502] on font "Revoir" at bounding box center [1060, 508] width 35 height 13
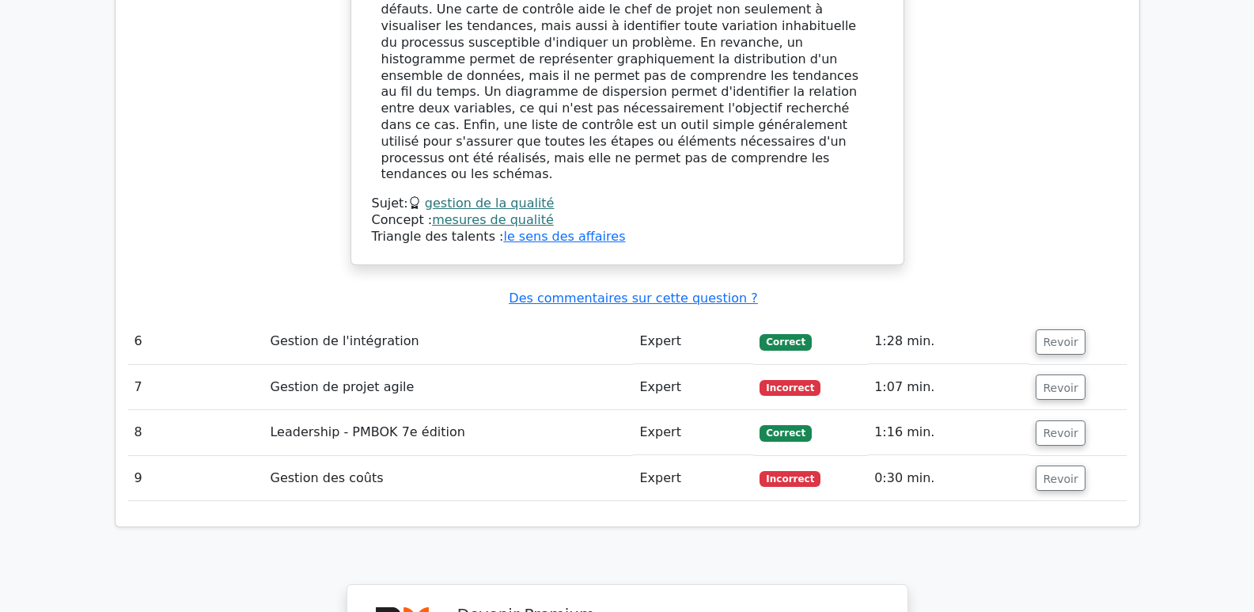
scroll to position [3481, 0]
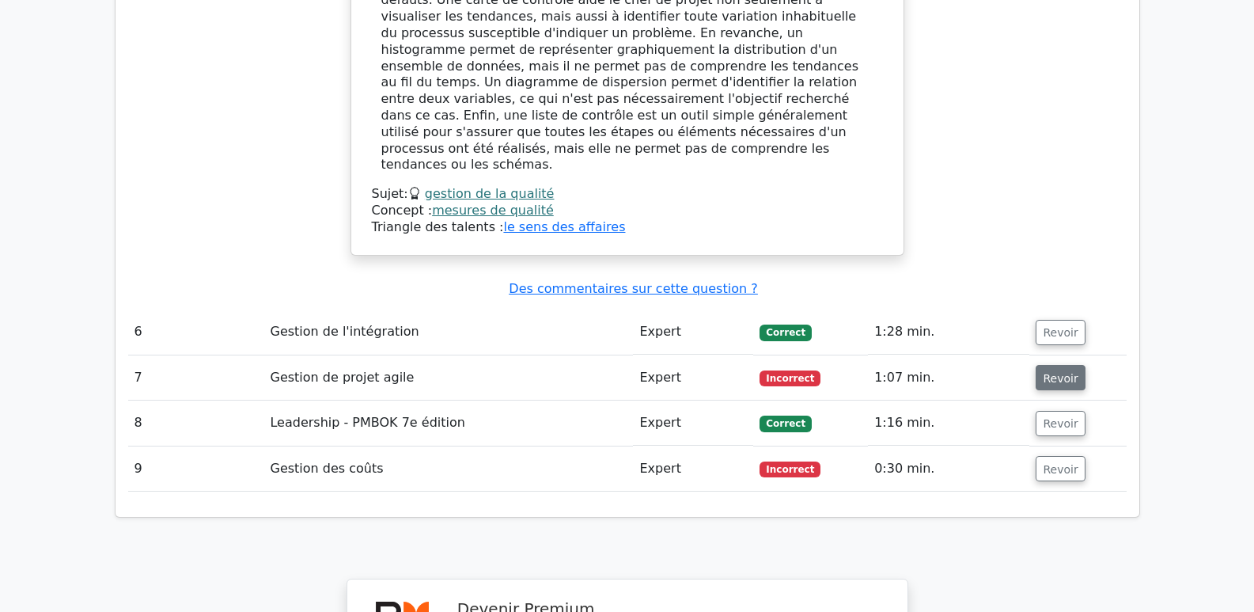
click at [1049, 371] on font "Revoir" at bounding box center [1060, 377] width 35 height 13
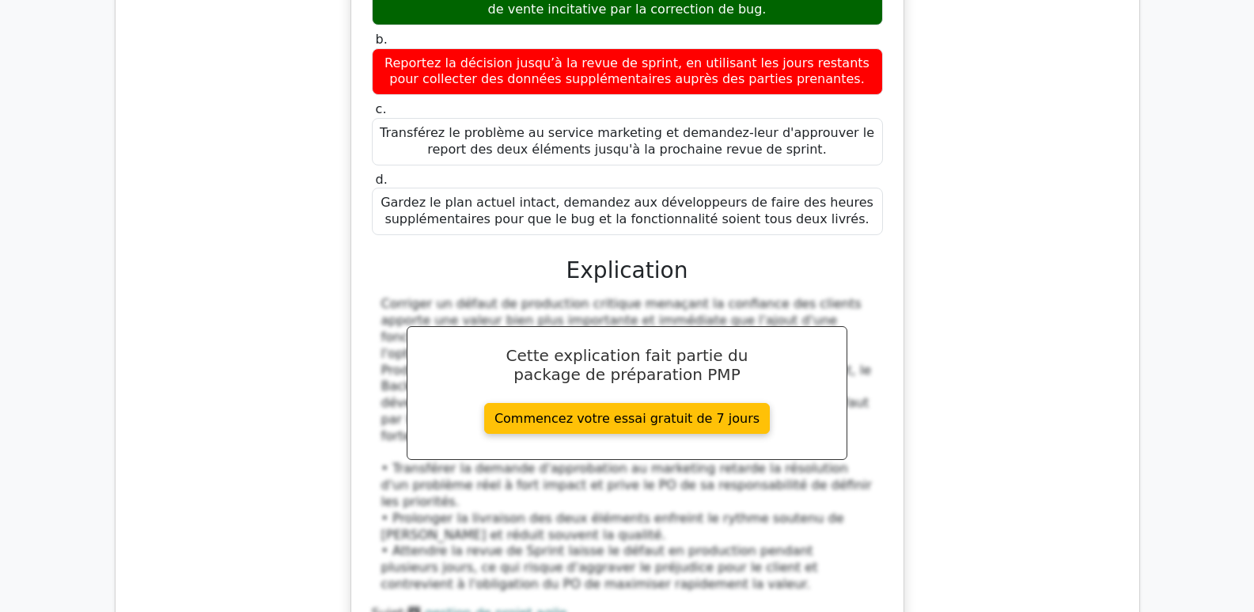
scroll to position [4351, 0]
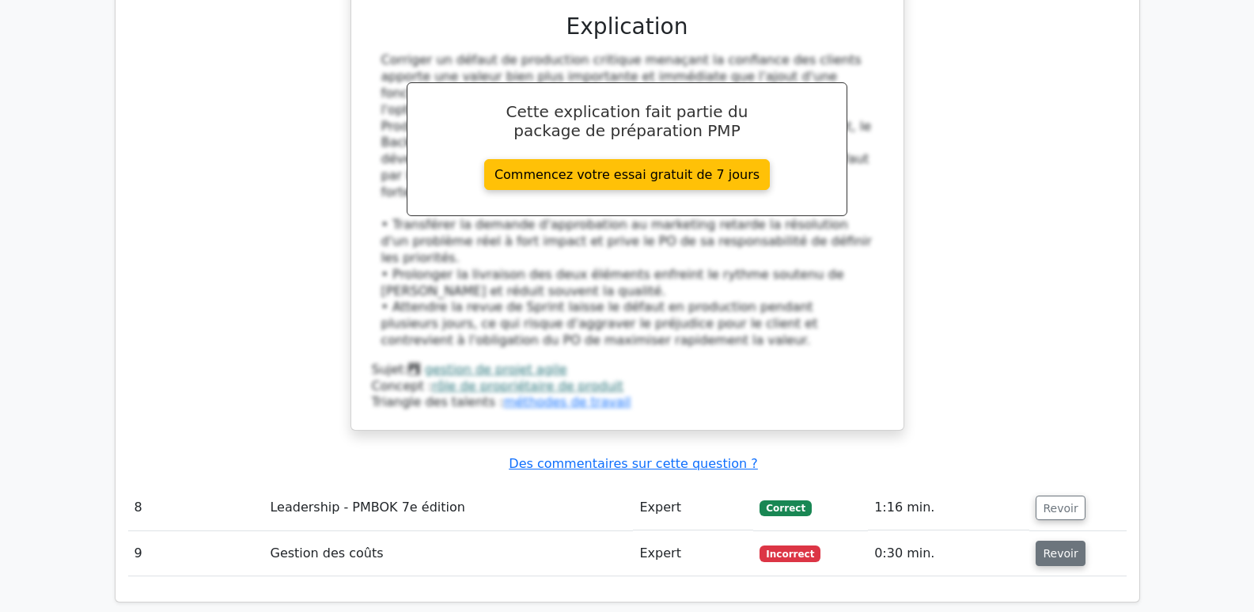
click at [1051, 547] on font "Revoir" at bounding box center [1060, 553] width 35 height 13
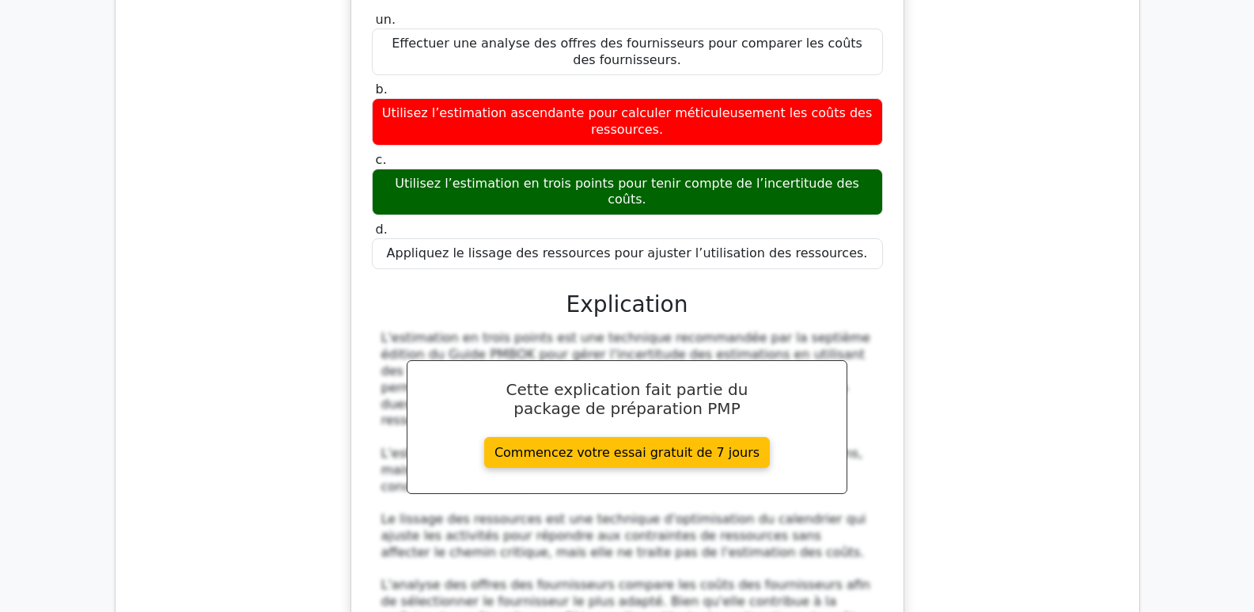
scroll to position [5063, 0]
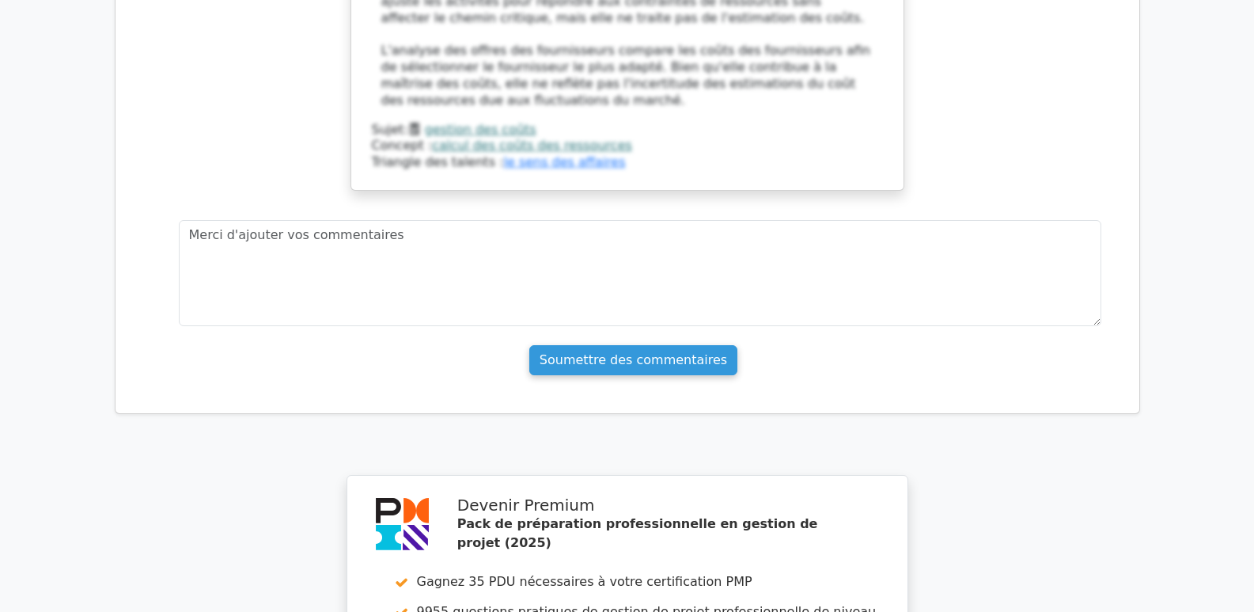
scroll to position [5547, 0]
